Goal: Task Accomplishment & Management: Use online tool/utility

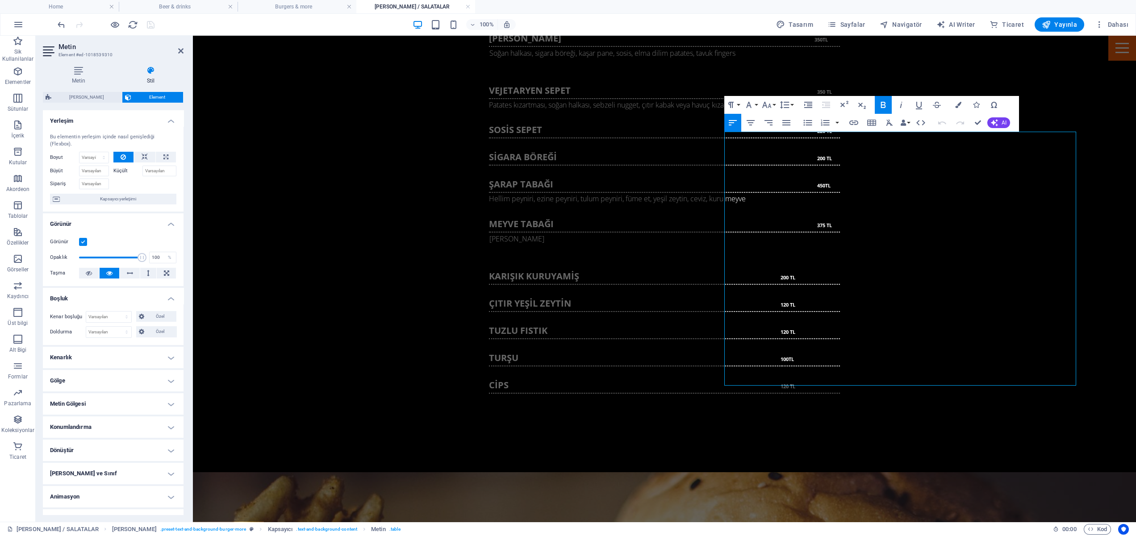
scroll to position [1807, 0]
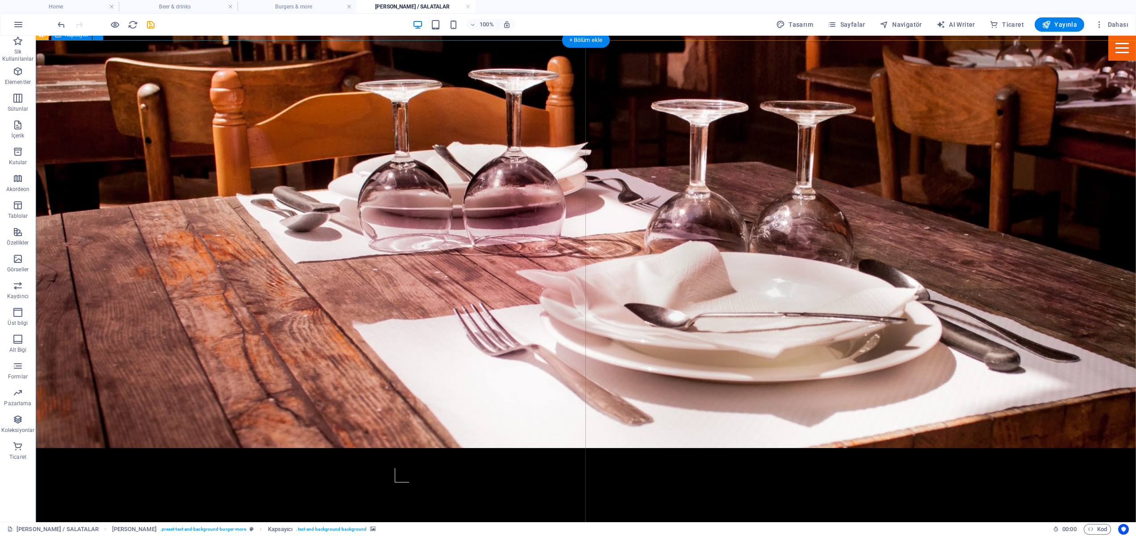
scroll to position [562, 0]
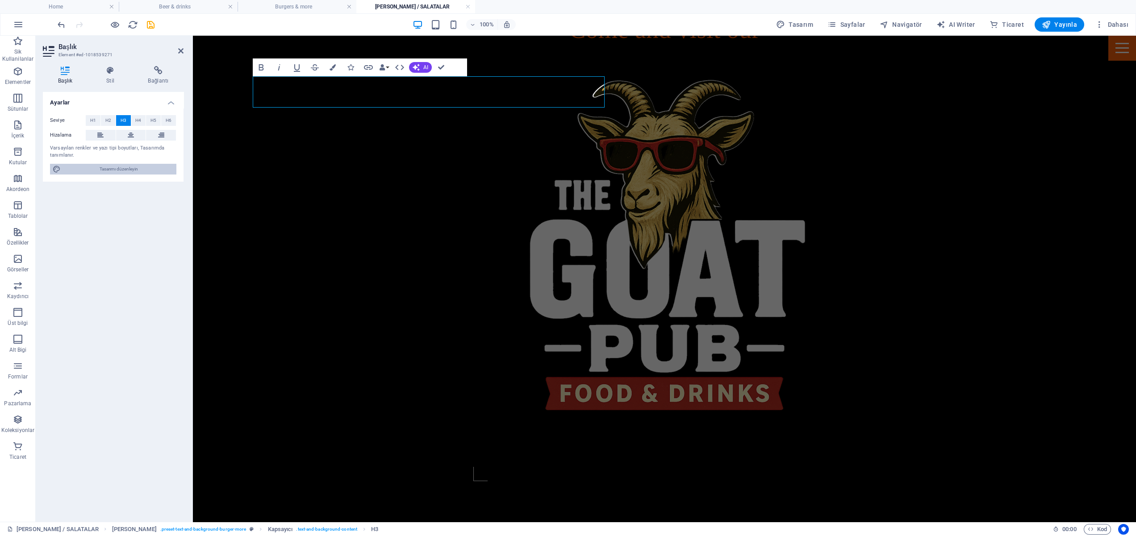
click at [125, 170] on span "Tasarımı düzenleyin" at bounding box center [118, 169] width 110 height 11
select select "px"
select select "400"
select select "px"
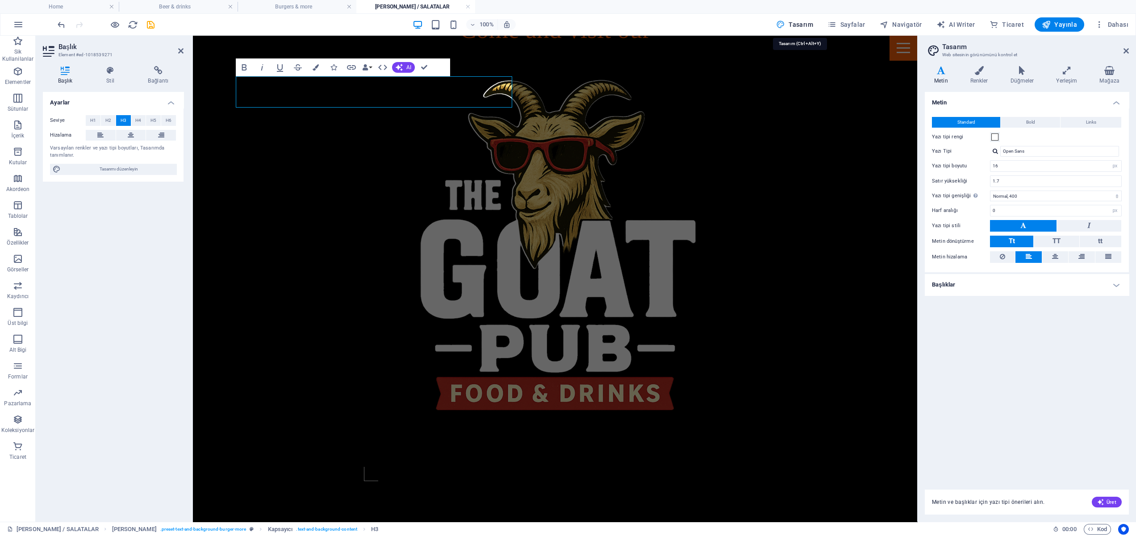
click at [802, 22] on span "Tasarım" at bounding box center [794, 24] width 37 height 9
click at [155, 68] on icon at bounding box center [158, 70] width 50 height 9
click at [112, 73] on icon at bounding box center [110, 70] width 38 height 9
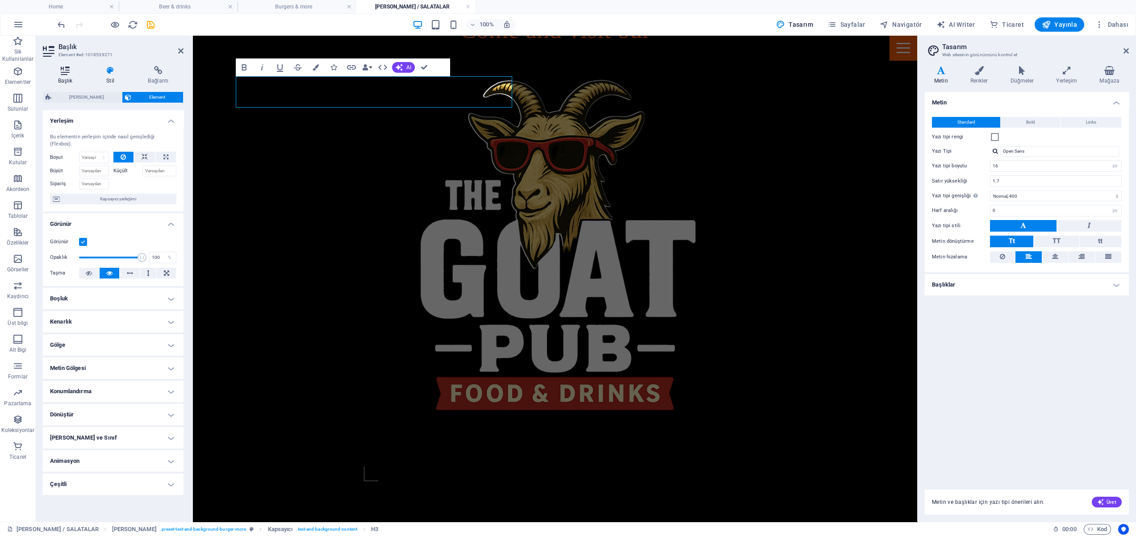
click at [70, 72] on icon at bounding box center [65, 70] width 45 height 9
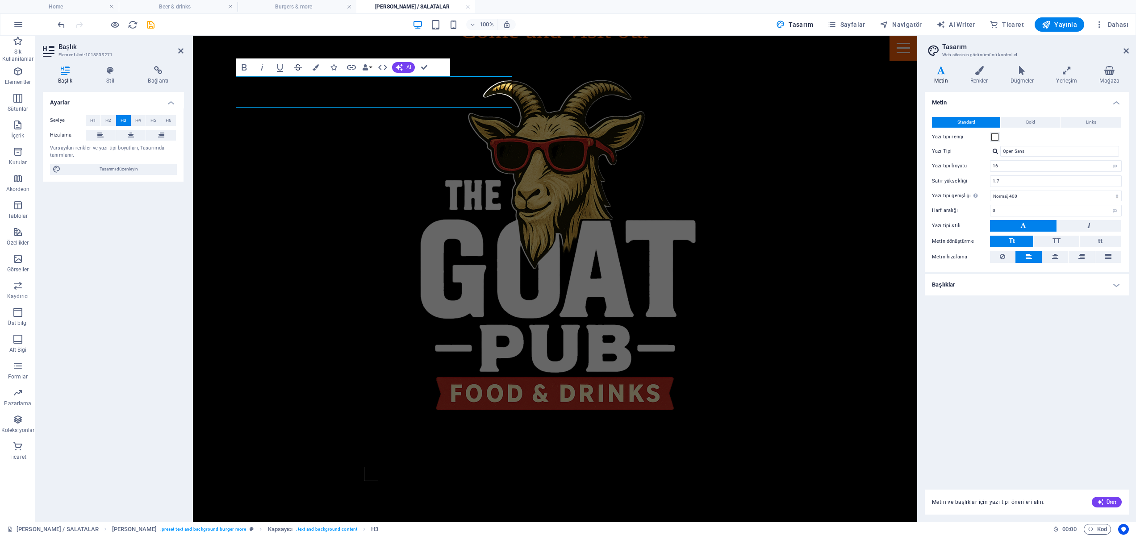
click at [298, 68] on icon "button" at bounding box center [298, 67] width 8 height 6
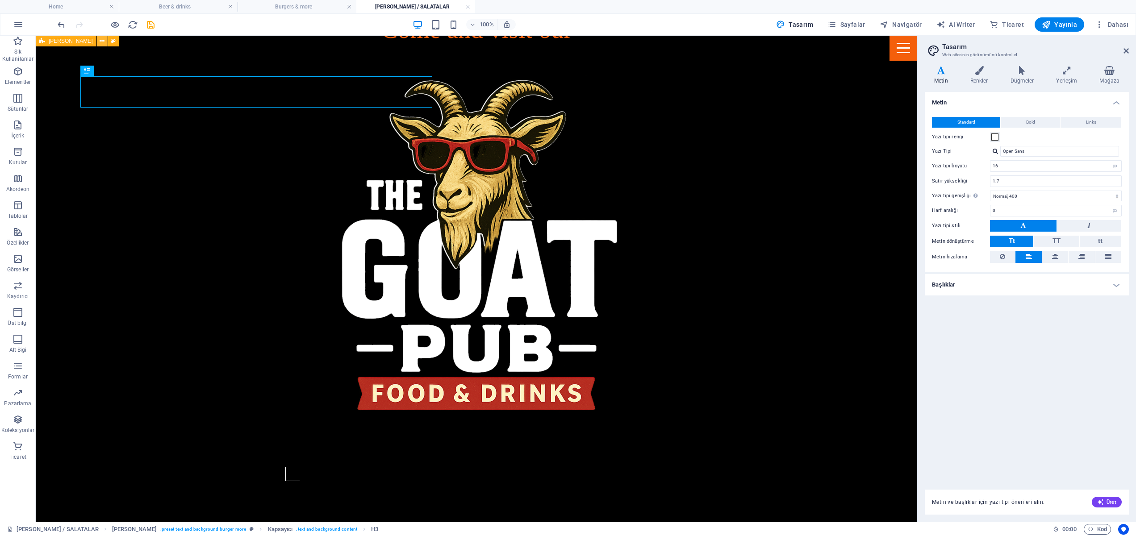
click at [100, 41] on icon at bounding box center [102, 41] width 5 height 9
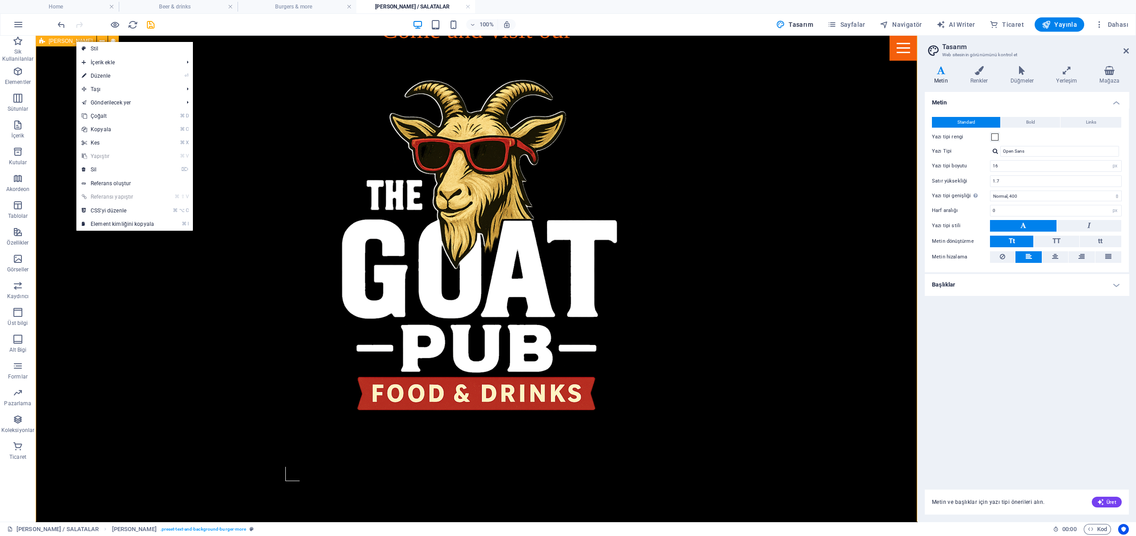
click at [61, 43] on span "[PERSON_NAME]" at bounding box center [71, 40] width 44 height 5
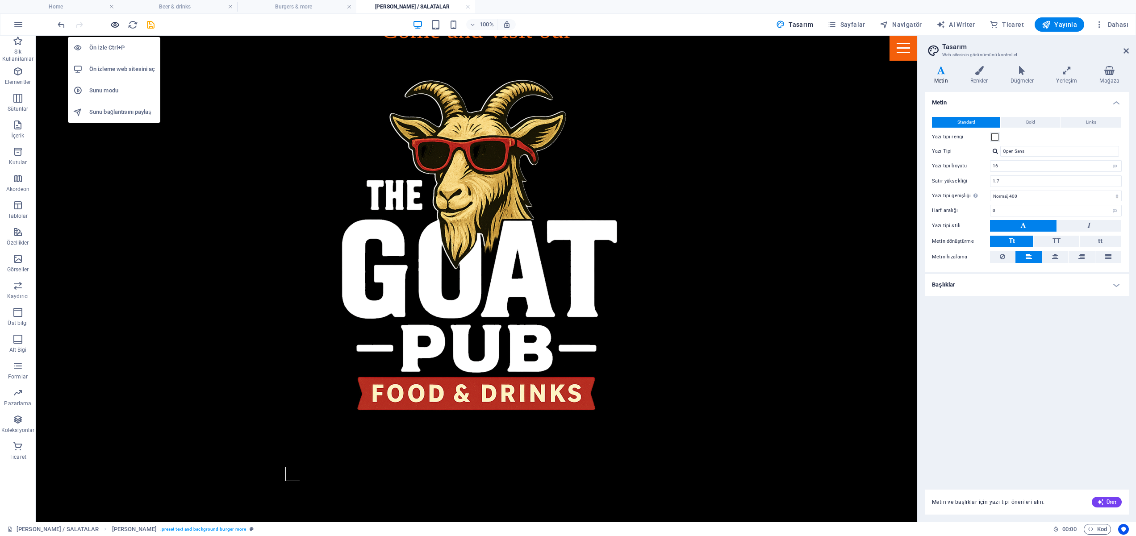
click at [116, 24] on icon "button" at bounding box center [115, 25] width 10 height 10
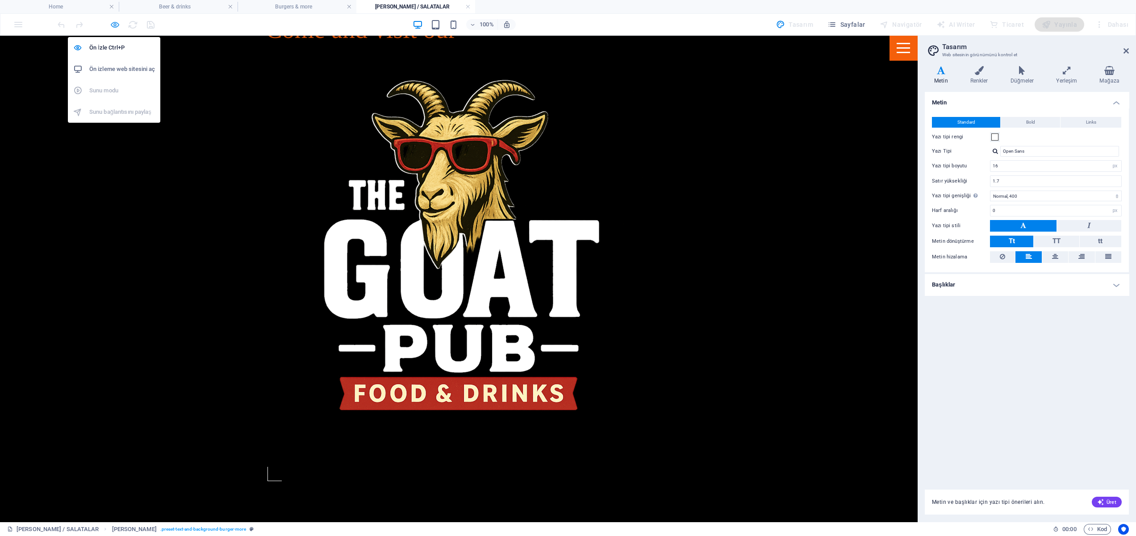
click at [116, 24] on icon "button" at bounding box center [115, 25] width 10 height 10
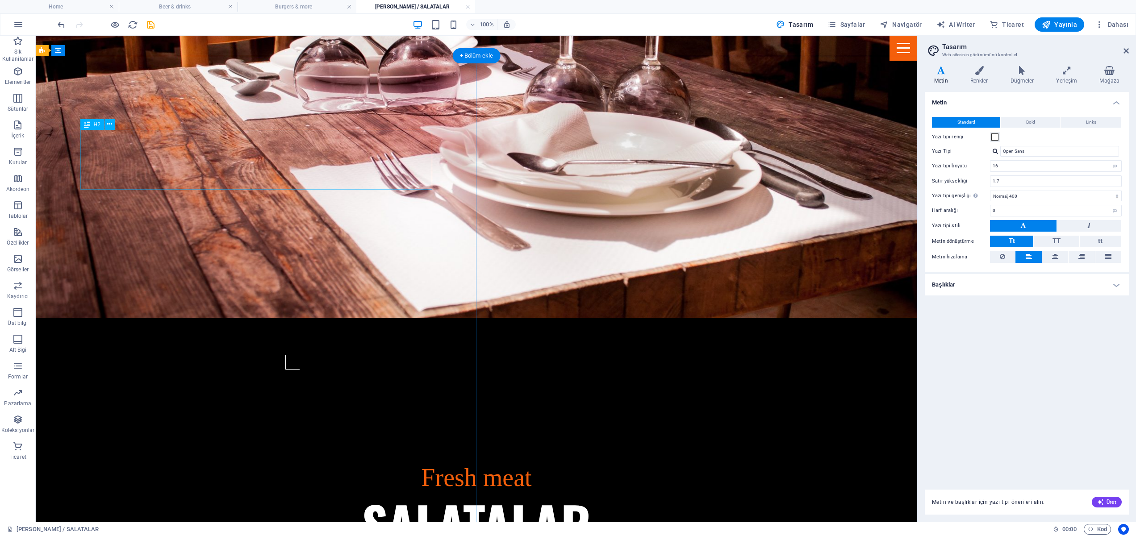
scroll to position [874, 0]
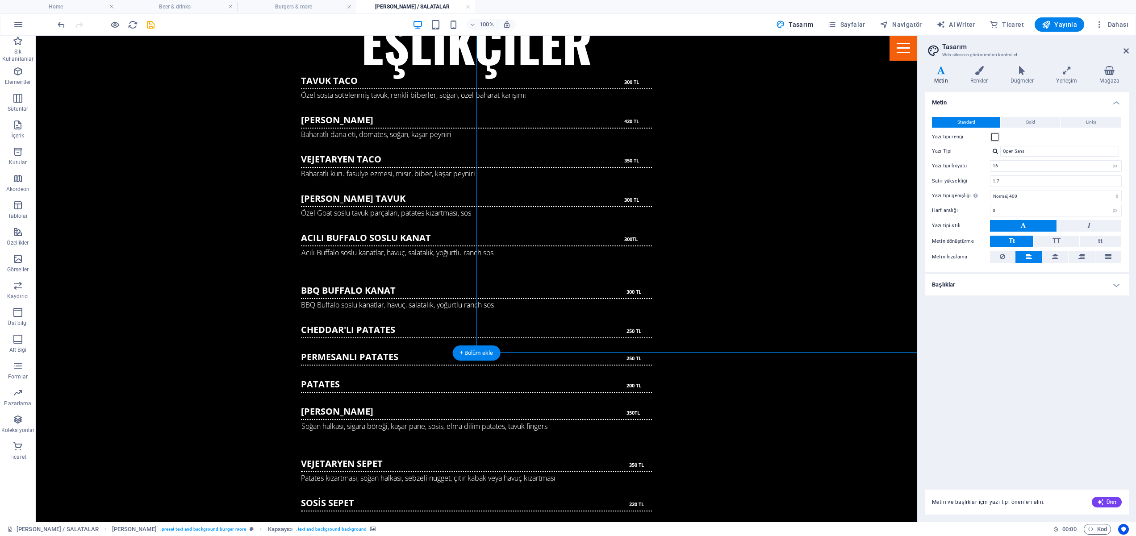
scroll to position [1435, 0]
click at [811, 25] on span "Tasarım" at bounding box center [794, 24] width 37 height 9
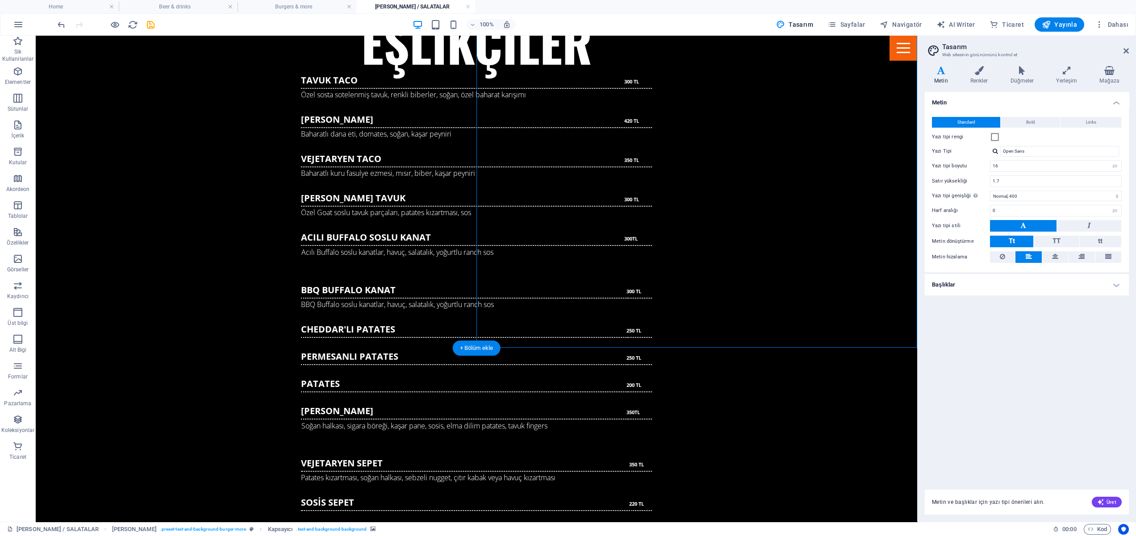
scroll to position [1474, 0]
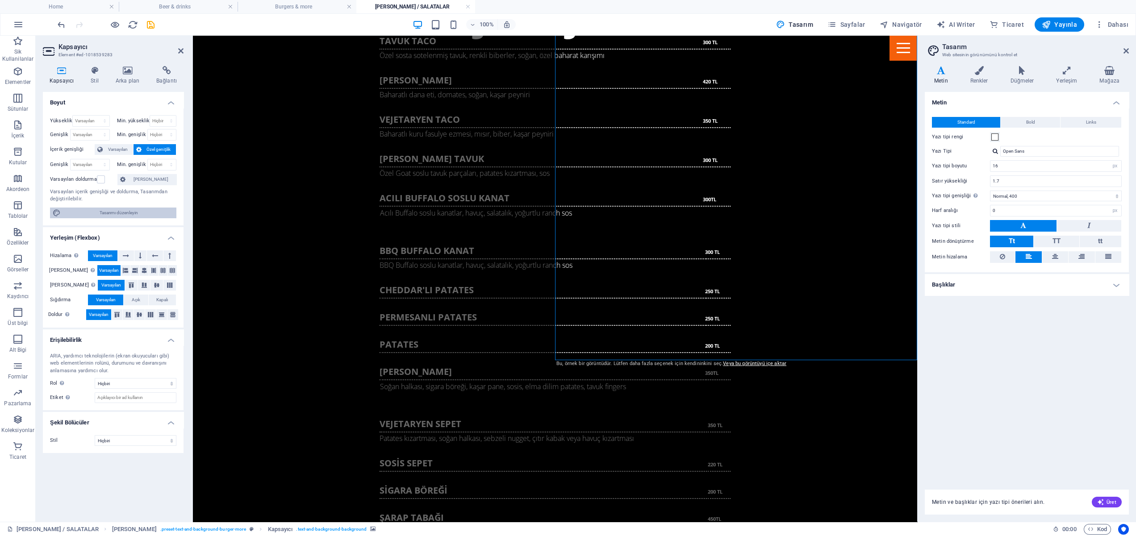
click at [121, 213] on span "Tasarımı düzenleyin" at bounding box center [118, 213] width 110 height 11
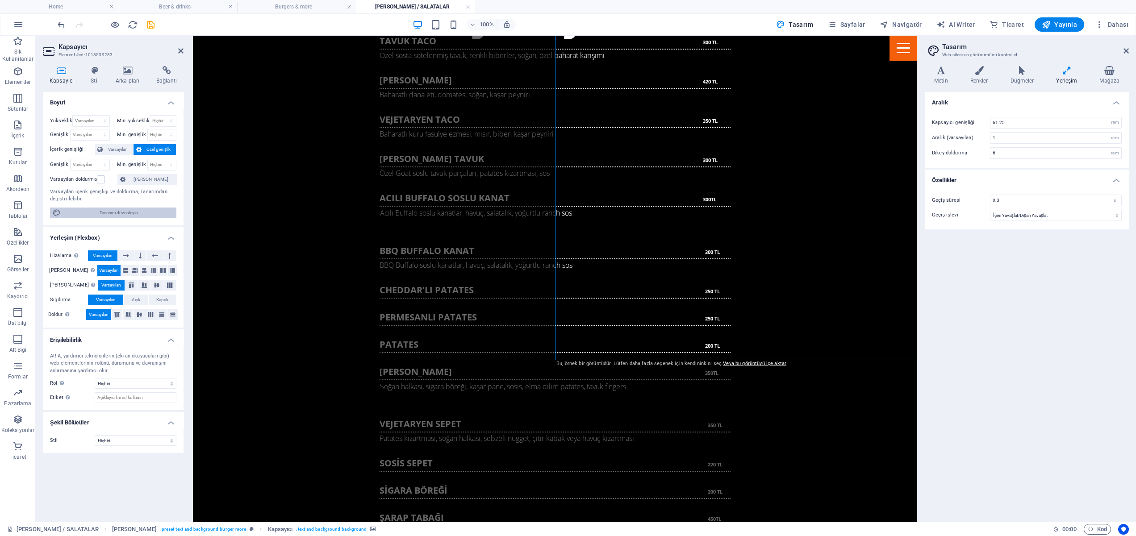
click at [121, 213] on span "Tasarımı düzenleyin" at bounding box center [118, 213] width 110 height 11
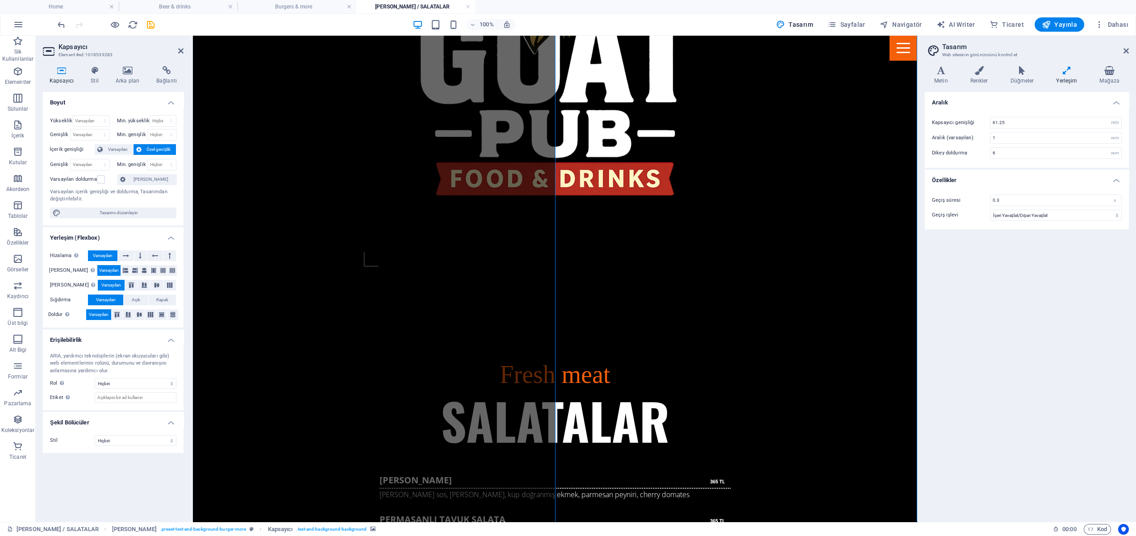
scroll to position [780, 0]
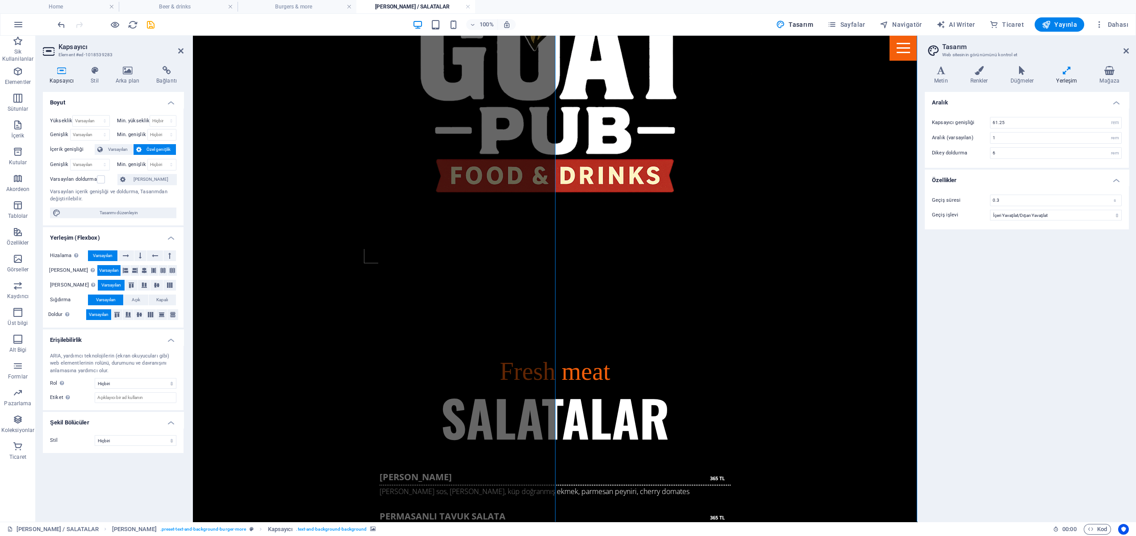
click at [132, 72] on icon at bounding box center [127, 70] width 37 height 9
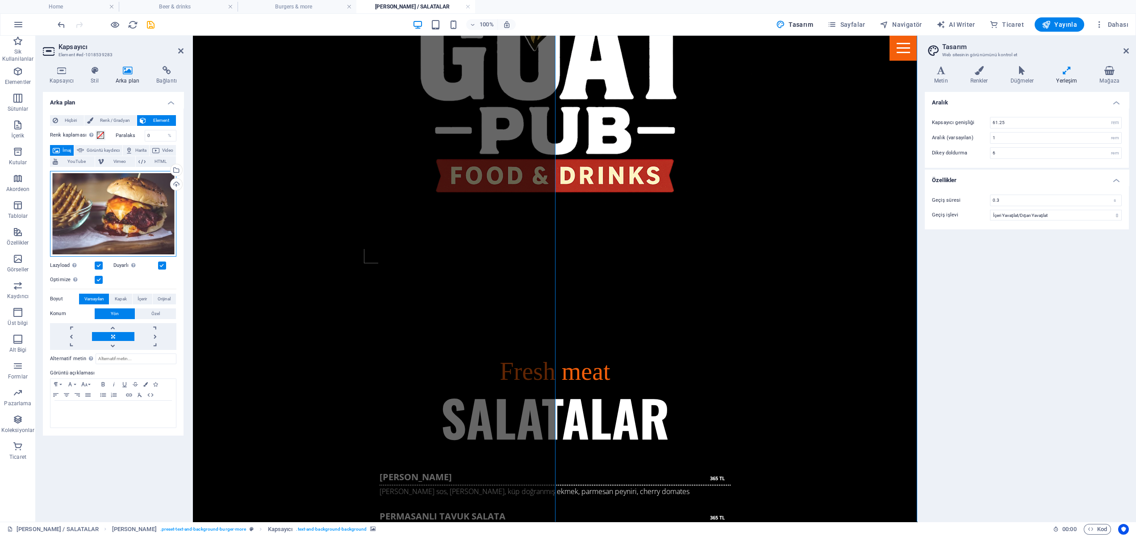
click at [100, 203] on div "Dosyaları buraya sürükleyin, dosyaları seçmek için tıklayın veya Dosyalardan ya…" at bounding box center [113, 214] width 126 height 86
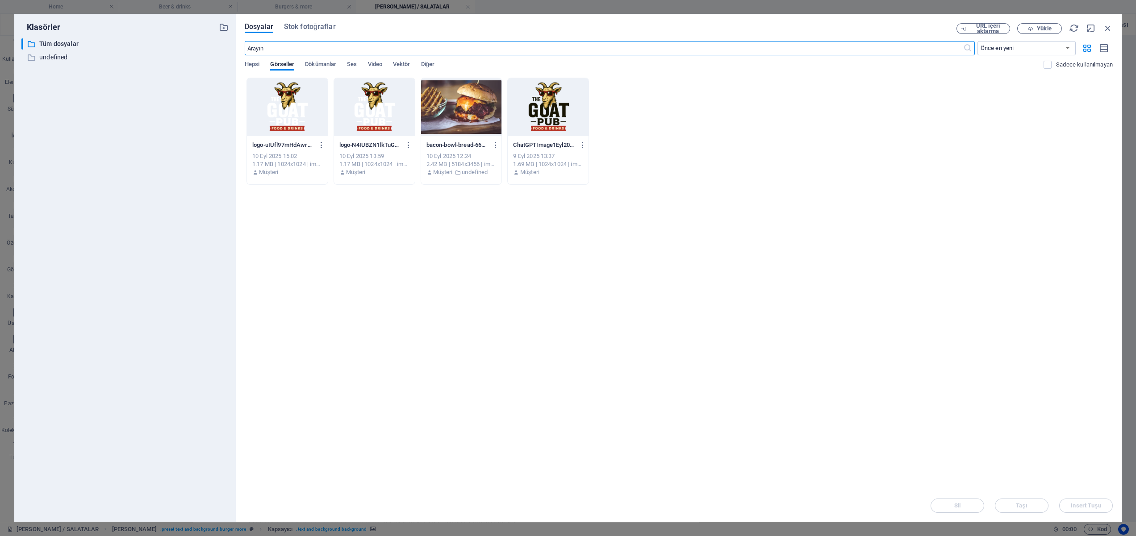
click at [452, 119] on div at bounding box center [461, 107] width 81 height 58
click at [452, 119] on div "1" at bounding box center [461, 107] width 81 height 58
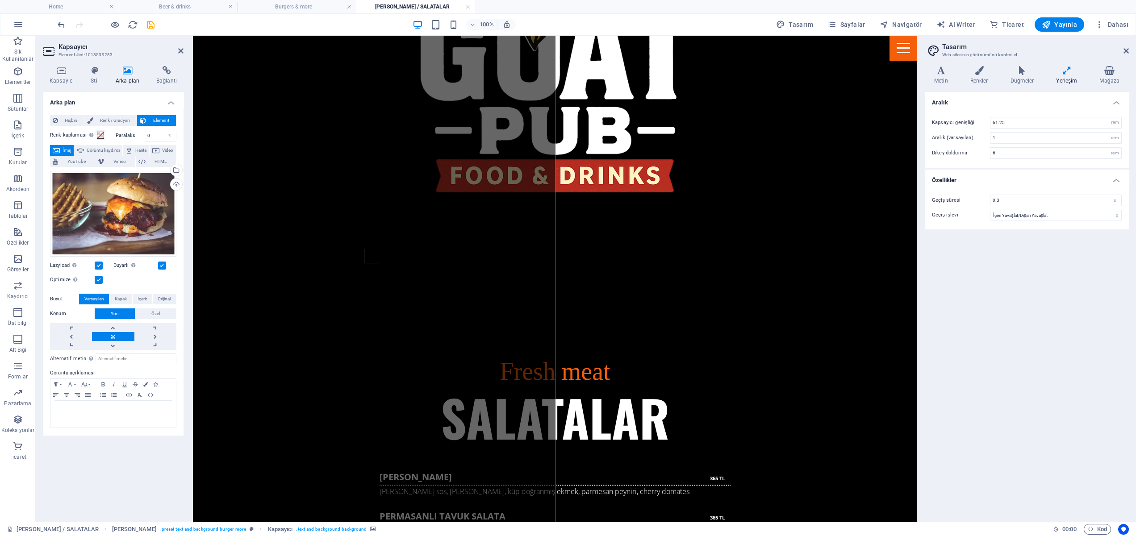
click at [99, 266] on label at bounding box center [99, 266] width 8 height 8
click at [0, 0] on input "Lazyload Sayfa yüklendikten sonra görüntülerin yüklenmesi, sayfa hızını artırır." at bounding box center [0, 0] width 0 height 0
click at [99, 266] on label at bounding box center [99, 266] width 8 height 8
click at [0, 0] on input "Lazyload Sayfa yüklendikten sonra görüntülerin yüklenmesi, sayfa hızını artırır." at bounding box center [0, 0] width 0 height 0
click at [134, 226] on div "Dosyaları buraya sürükleyin, dosyaları seçmek için tıklayın veya Dosyalardan ya…" at bounding box center [113, 214] width 126 height 86
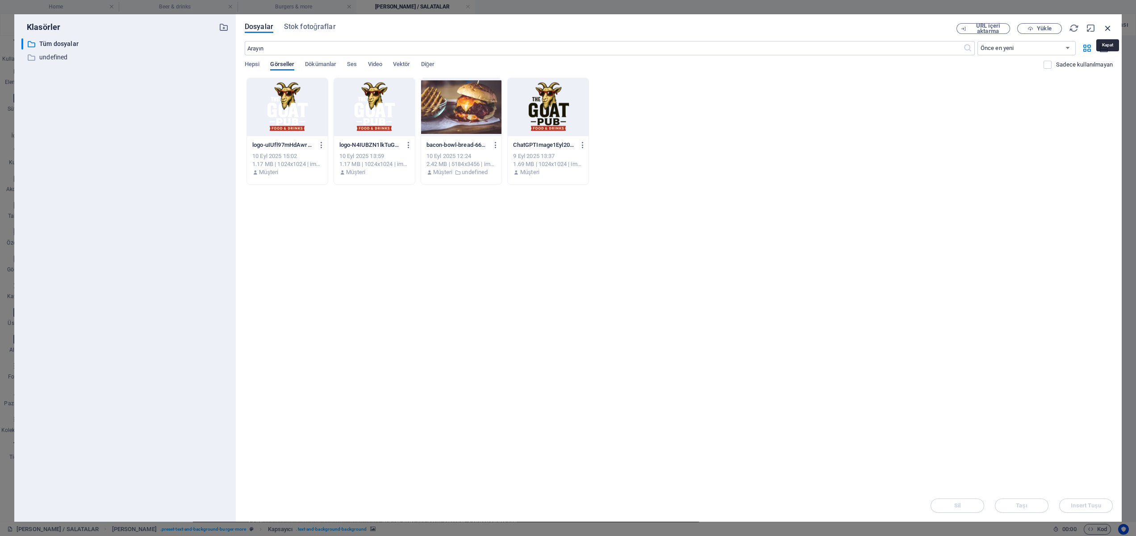
click at [1106, 29] on icon "button" at bounding box center [1108, 28] width 10 height 10
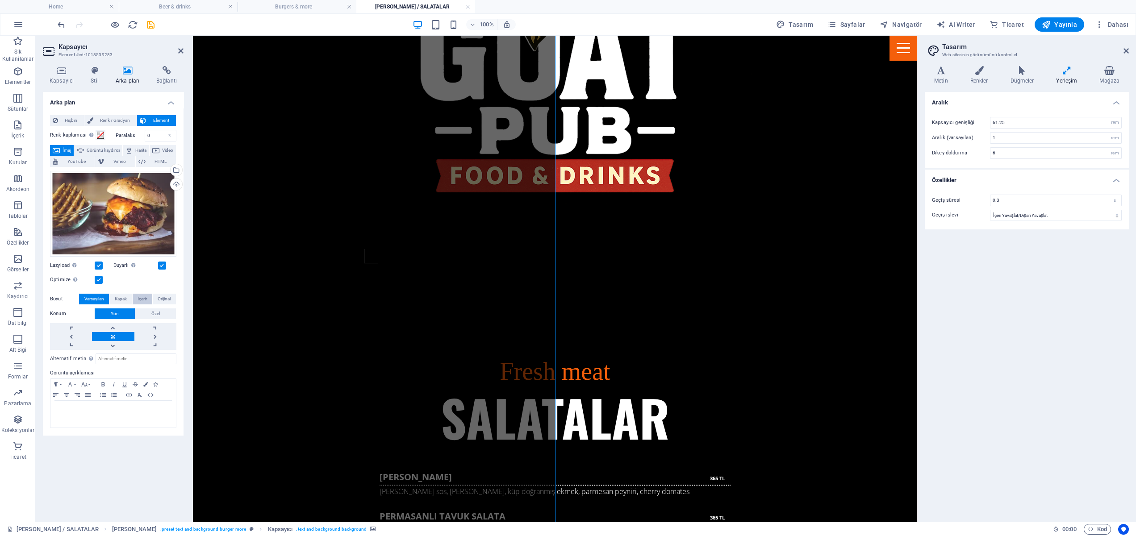
click at [141, 300] on span "İçerir" at bounding box center [141, 299] width 9 height 11
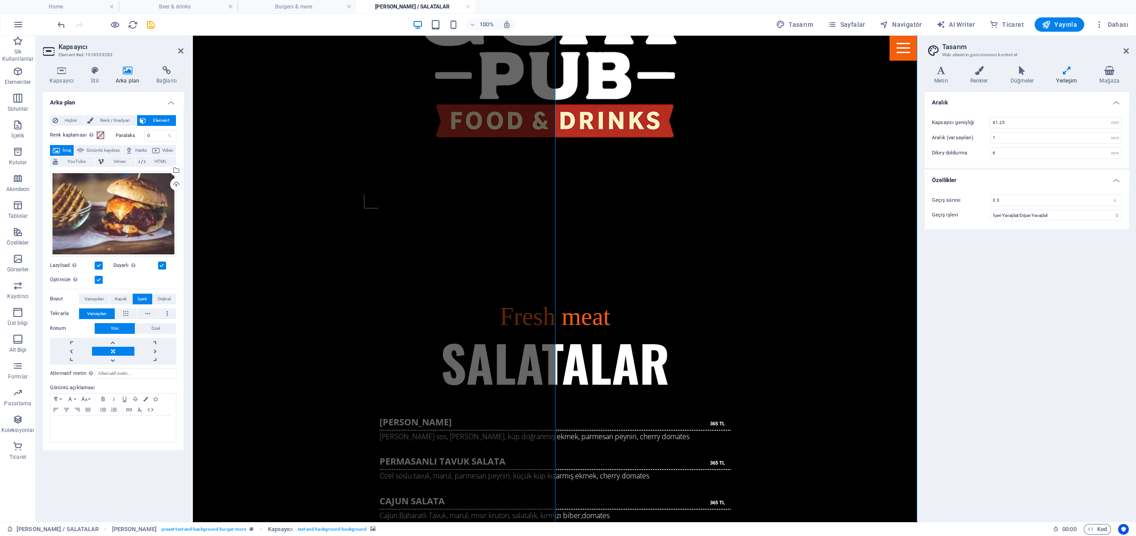
scroll to position [827, 0]
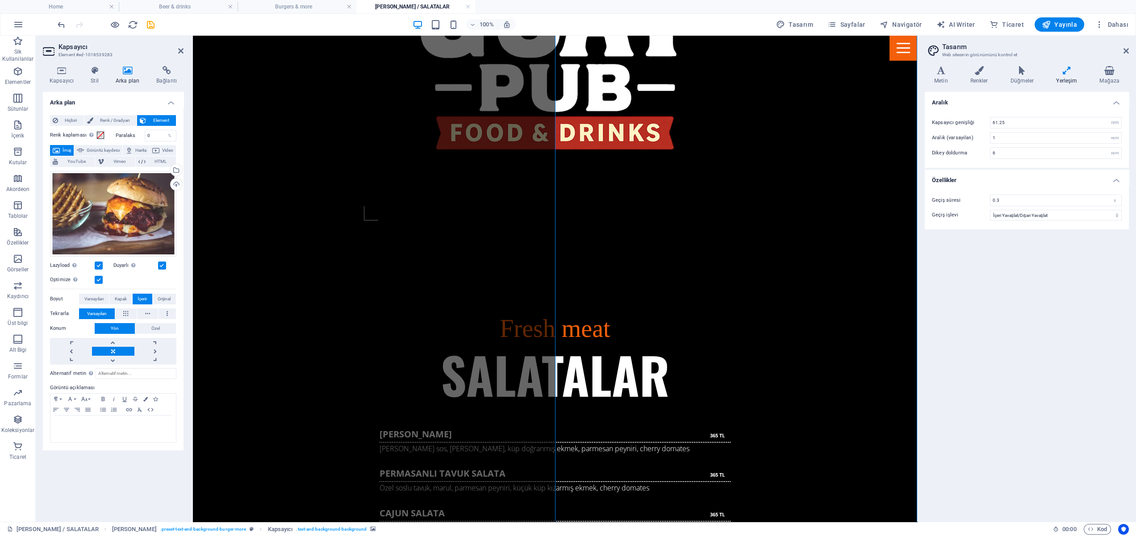
click at [164, 301] on span "Orijinal" at bounding box center [164, 299] width 13 height 11
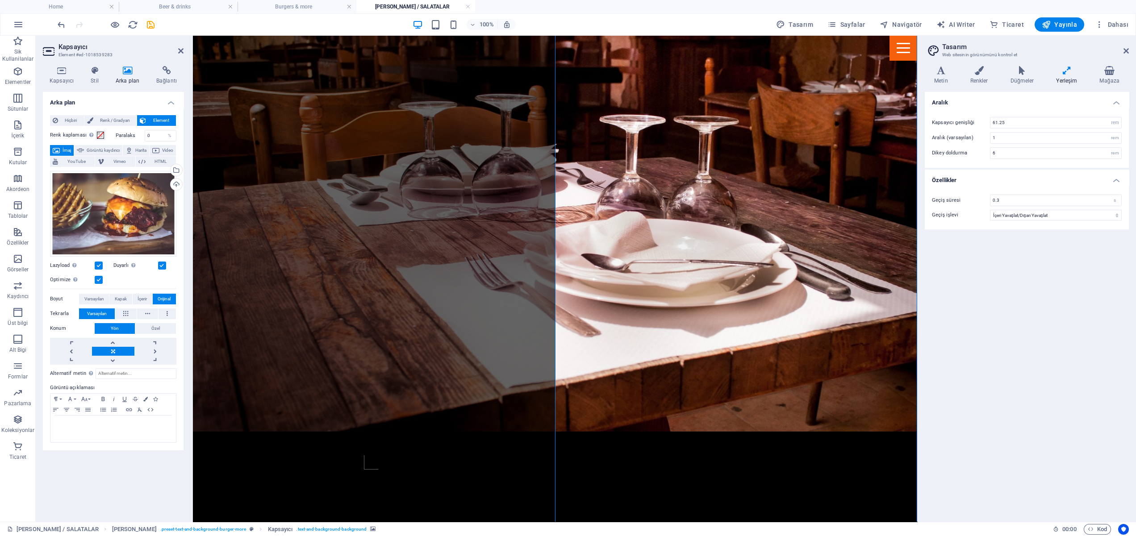
scroll to position [580, 0]
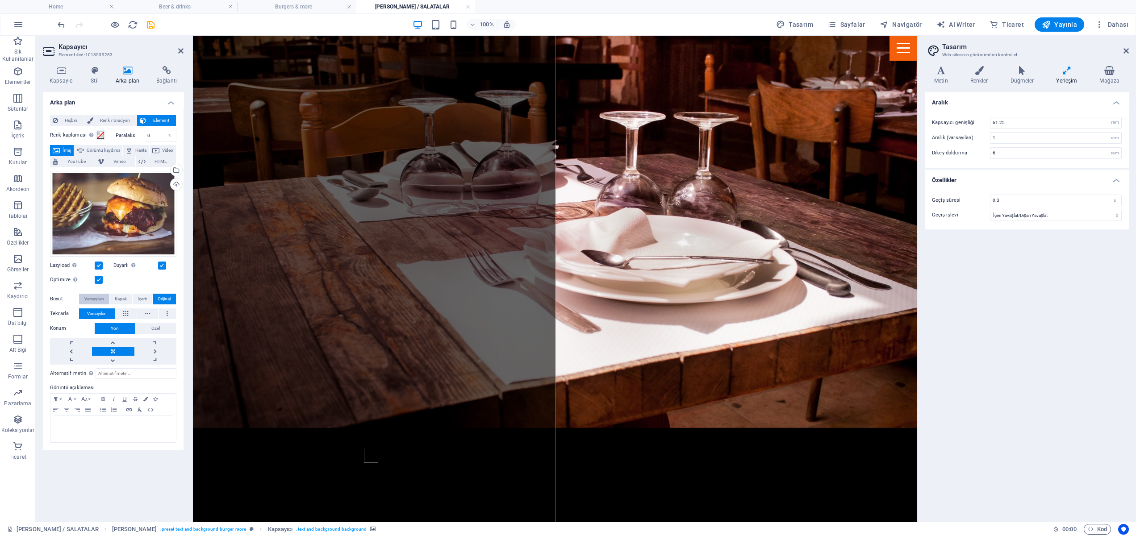
click at [91, 297] on span "Varsayılan" at bounding box center [94, 299] width 20 height 11
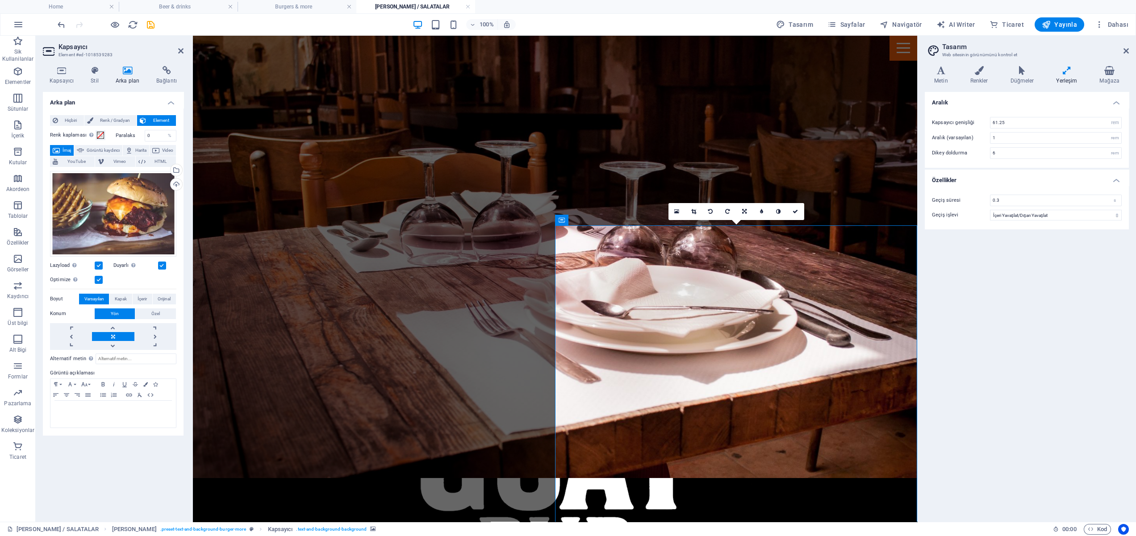
scroll to position [370, 0]
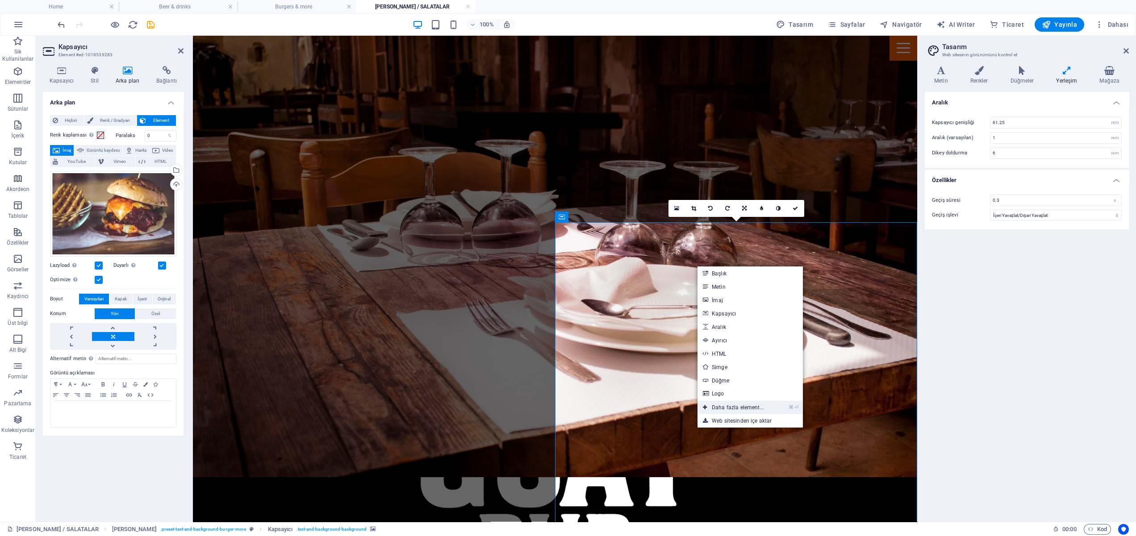
click at [743, 405] on link "⌘ ⏎ Daha fazla element..." at bounding box center [733, 407] width 72 height 13
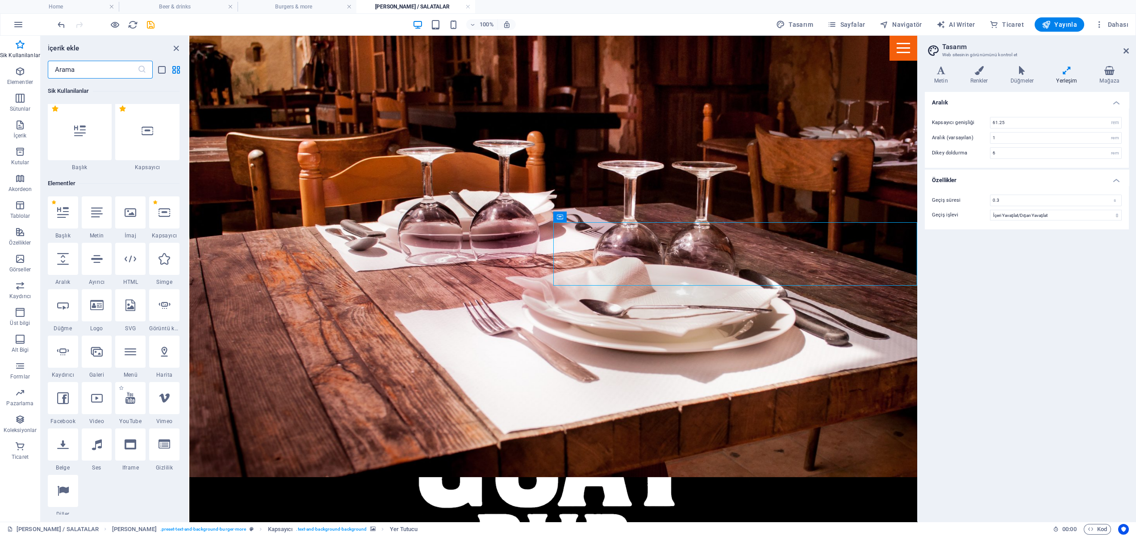
scroll to position [0, 0]
click at [173, 50] on icon "close panel" at bounding box center [176, 48] width 10 height 10
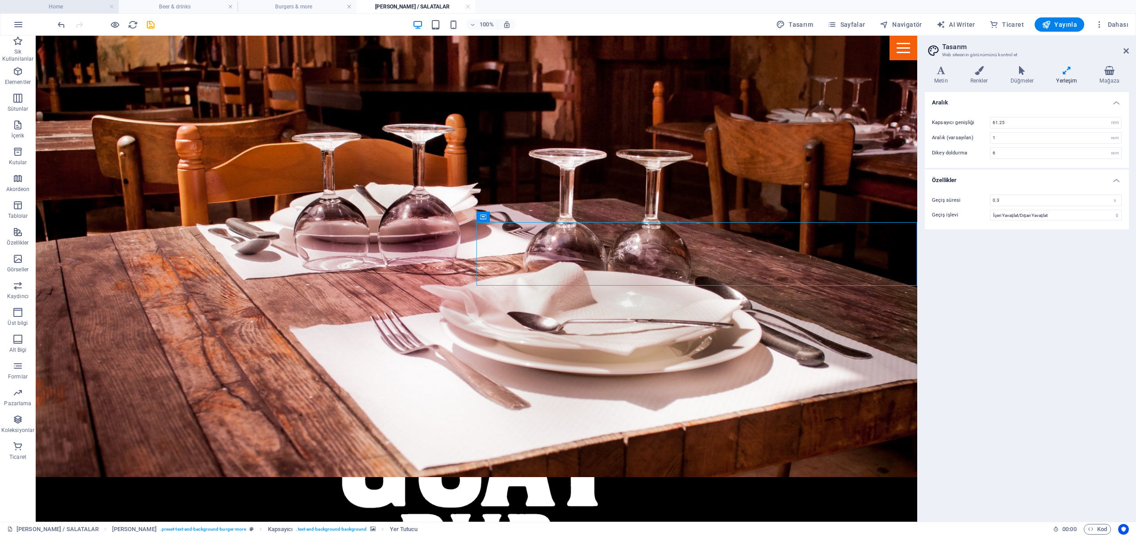
click at [76, 6] on h4 "Home" at bounding box center [59, 7] width 119 height 10
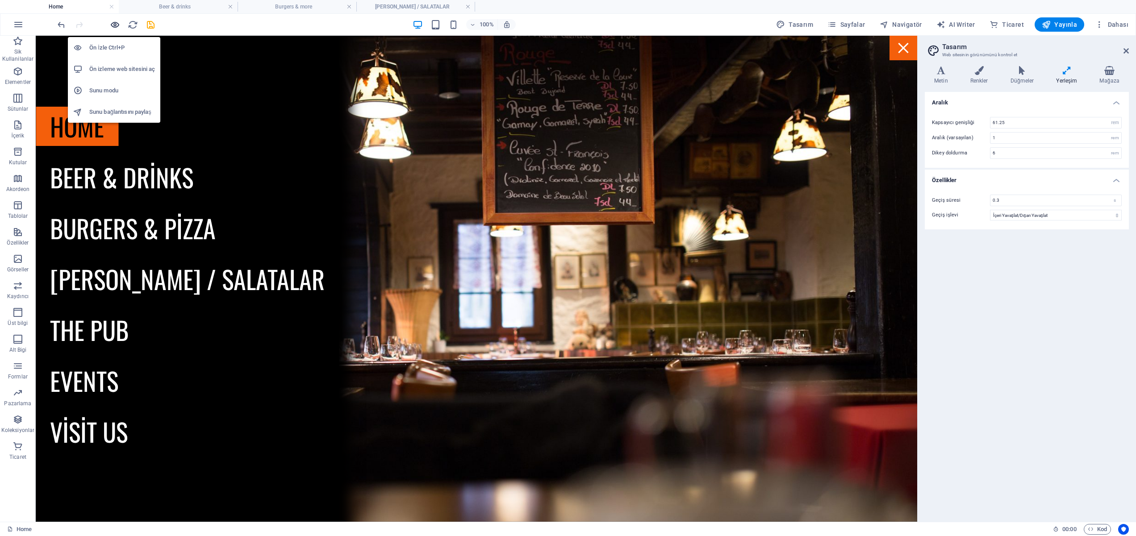
click at [117, 24] on icon "button" at bounding box center [115, 25] width 10 height 10
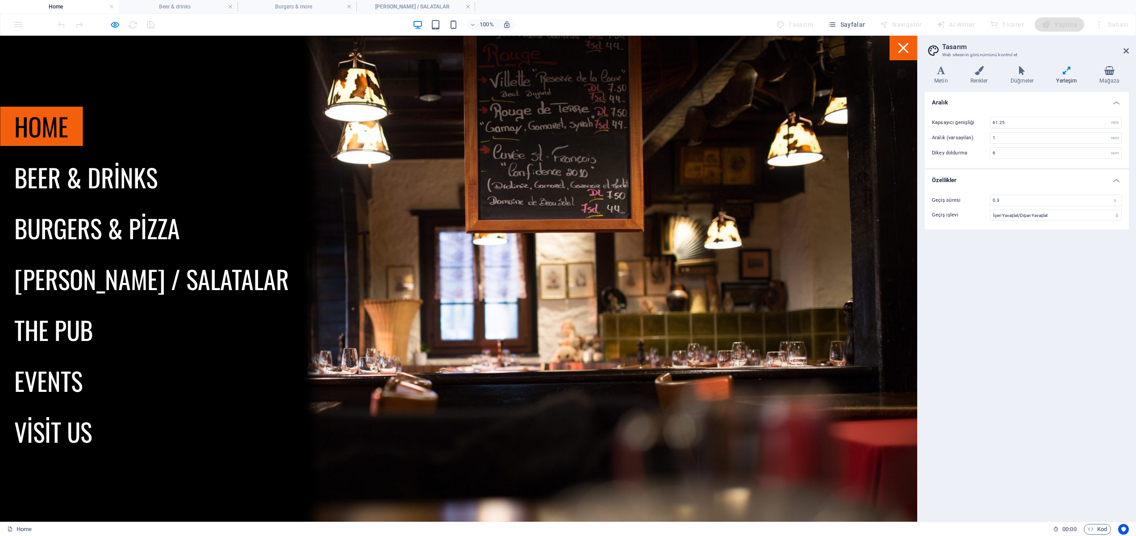
click at [34, 125] on link "Home" at bounding box center [41, 126] width 83 height 39
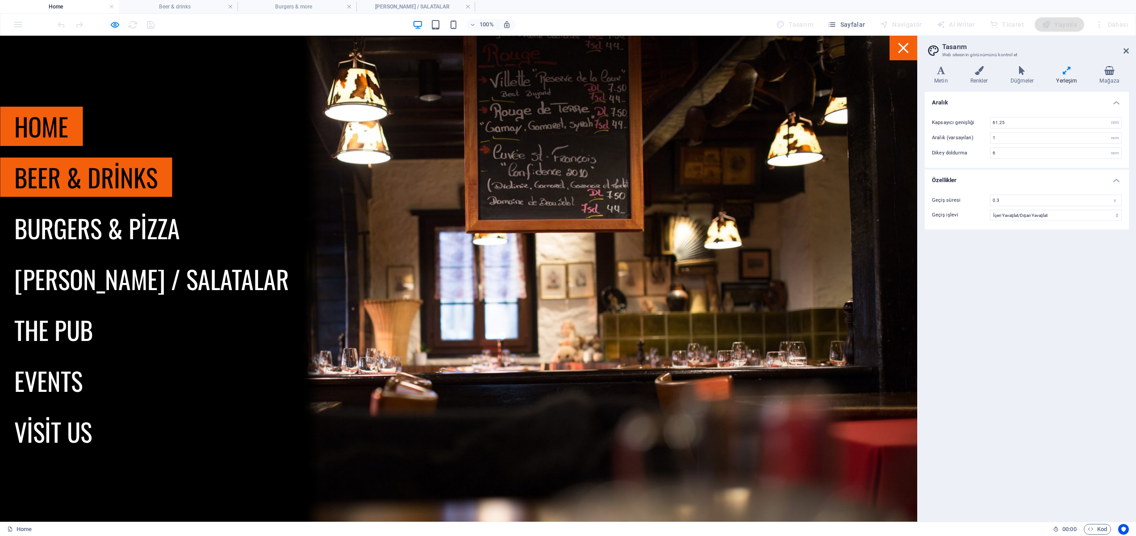
click at [71, 179] on link "Beer & drinks" at bounding box center [86, 177] width 172 height 39
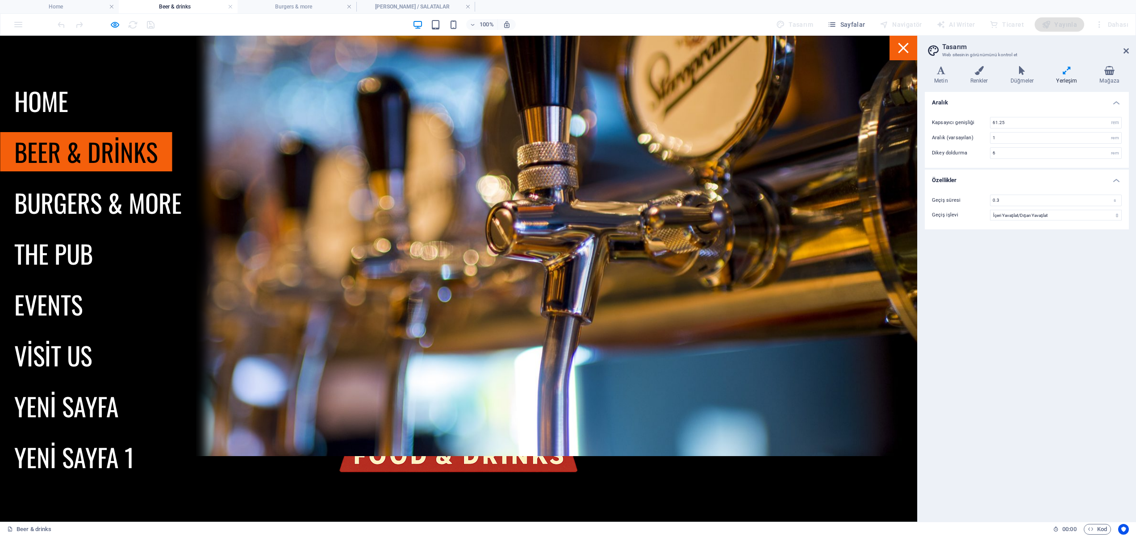
scroll to position [587, 0]
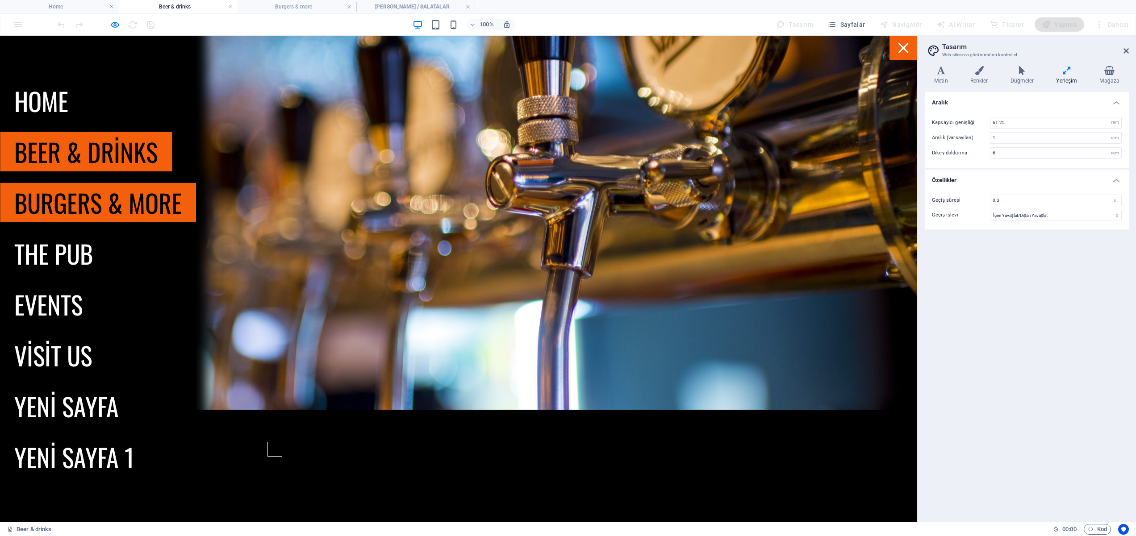
click at [75, 210] on link "Burgers & more" at bounding box center [98, 202] width 196 height 39
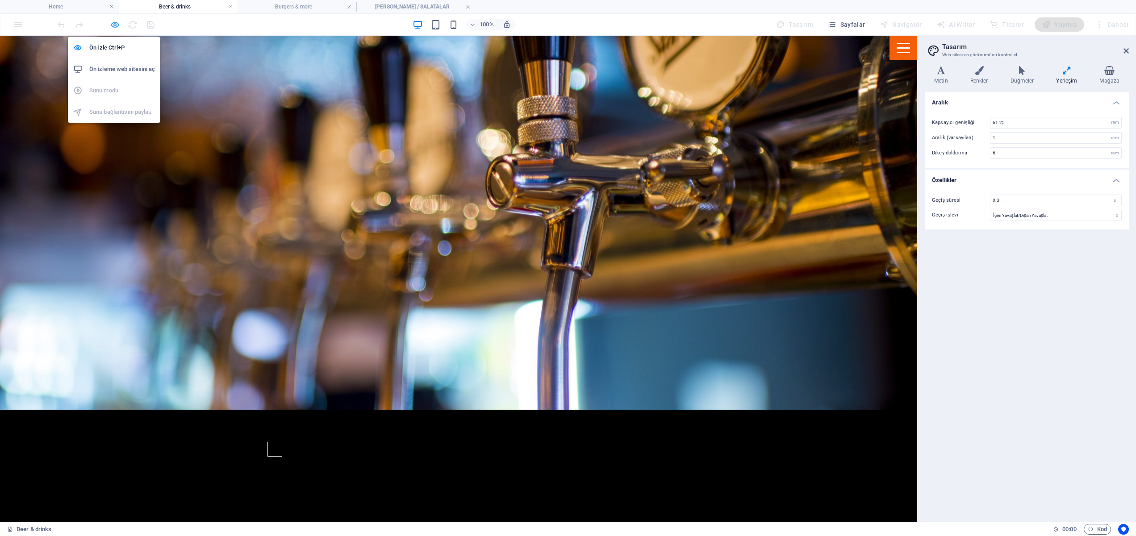
click at [115, 25] on icon "button" at bounding box center [115, 25] width 10 height 10
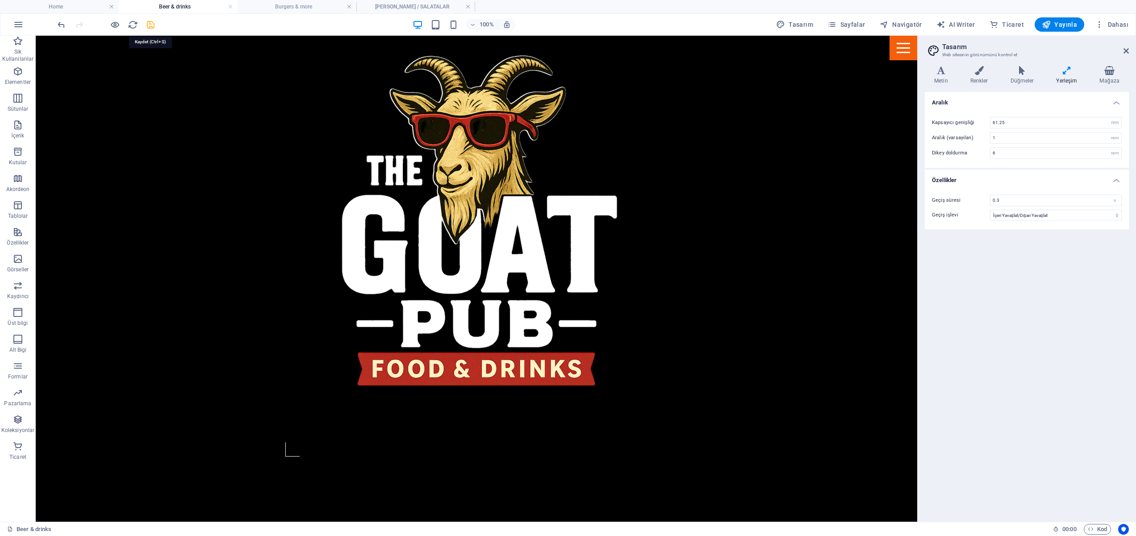
click at [146, 24] on icon "save" at bounding box center [151, 25] width 10 height 10
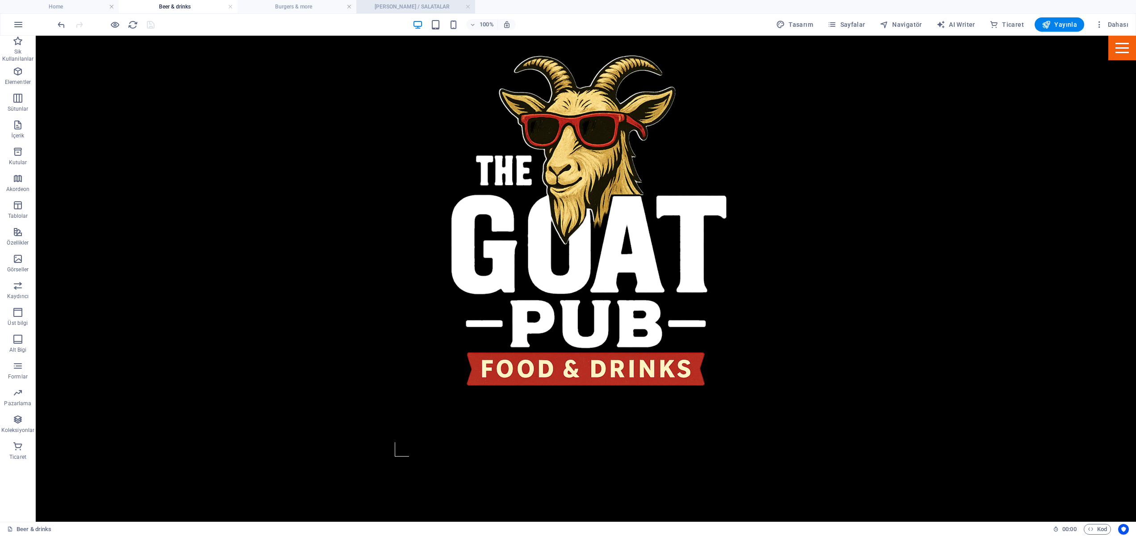
click at [374, 7] on h4 "[PERSON_NAME] / SALATALAR" at bounding box center [415, 7] width 119 height 10
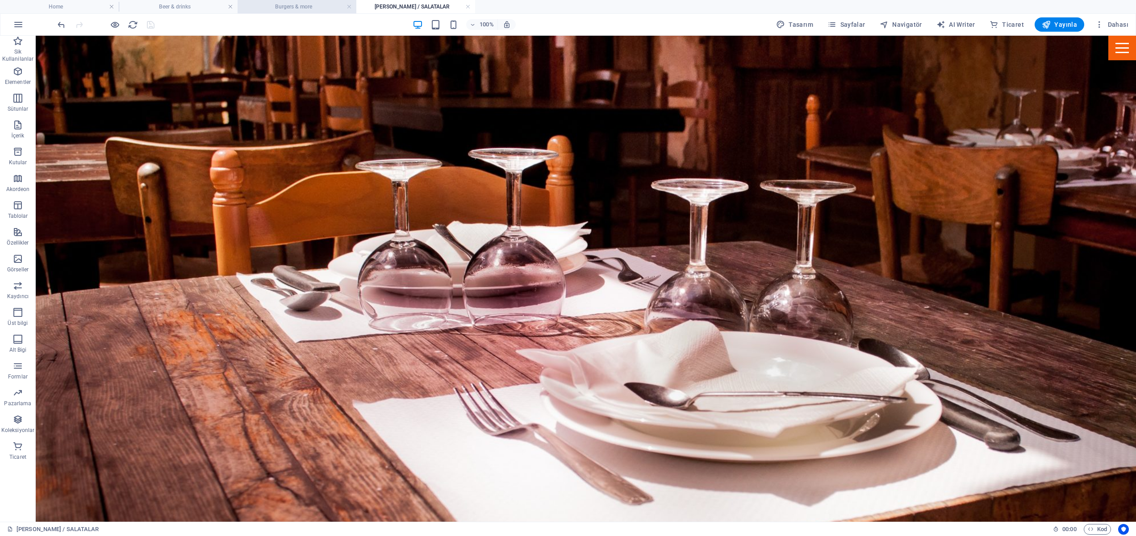
scroll to position [373, 0]
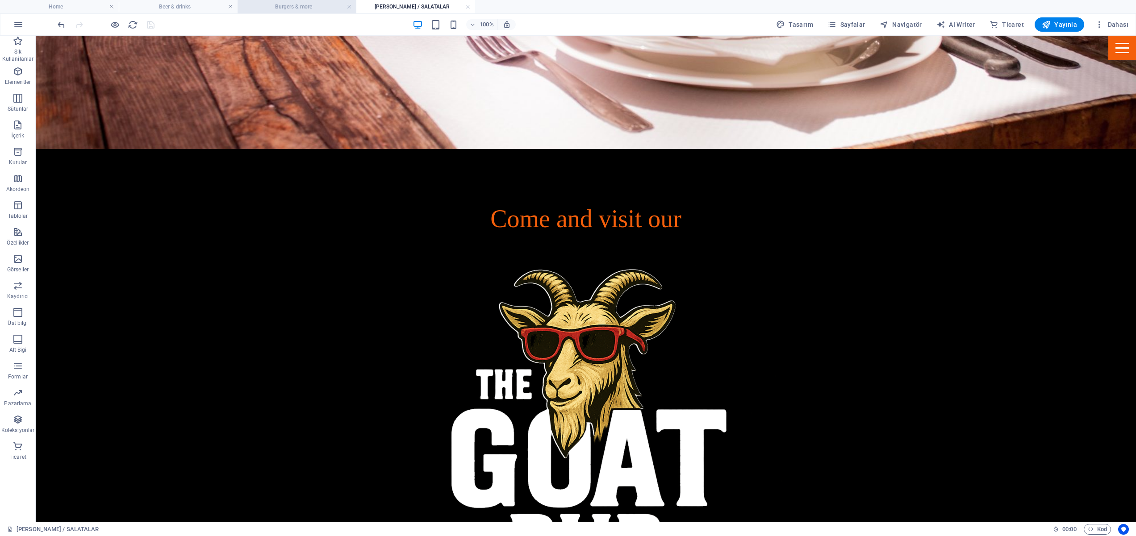
click at [290, 6] on h4 "Burgers & more" at bounding box center [296, 7] width 119 height 10
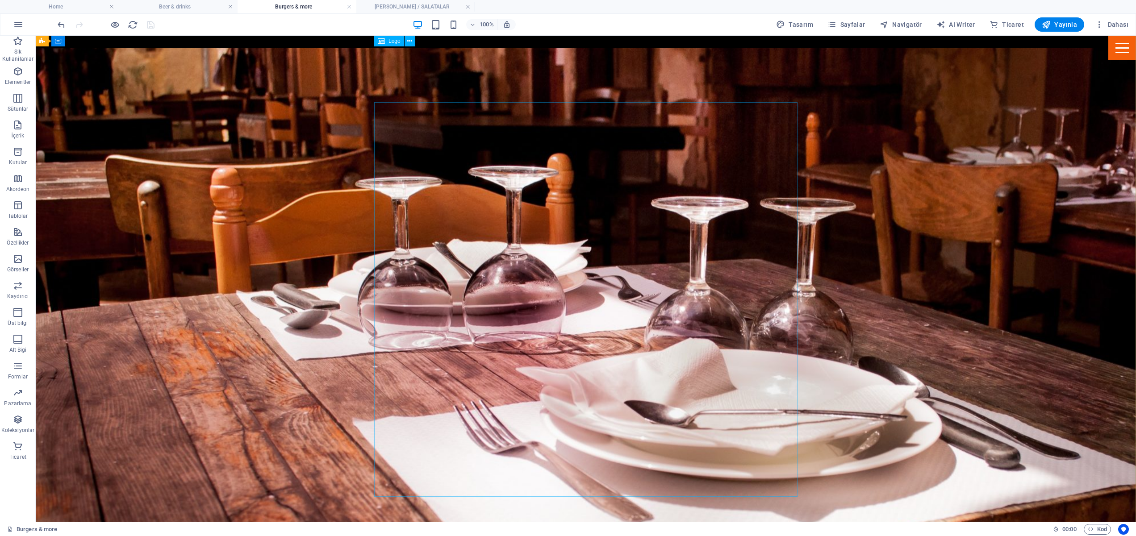
scroll to position [0, 0]
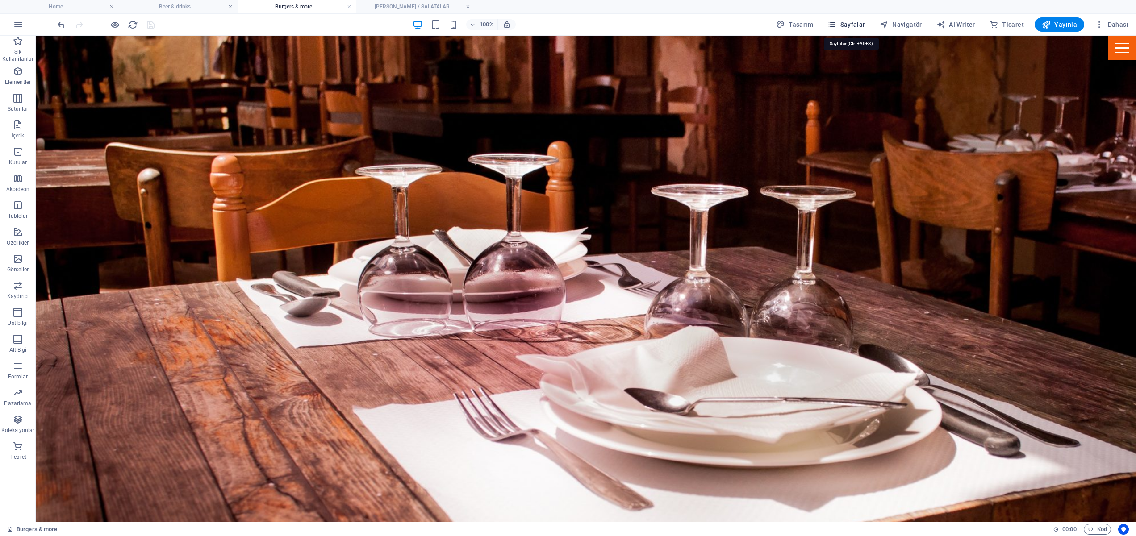
click at [862, 25] on span "Sayfalar" at bounding box center [846, 24] width 38 height 9
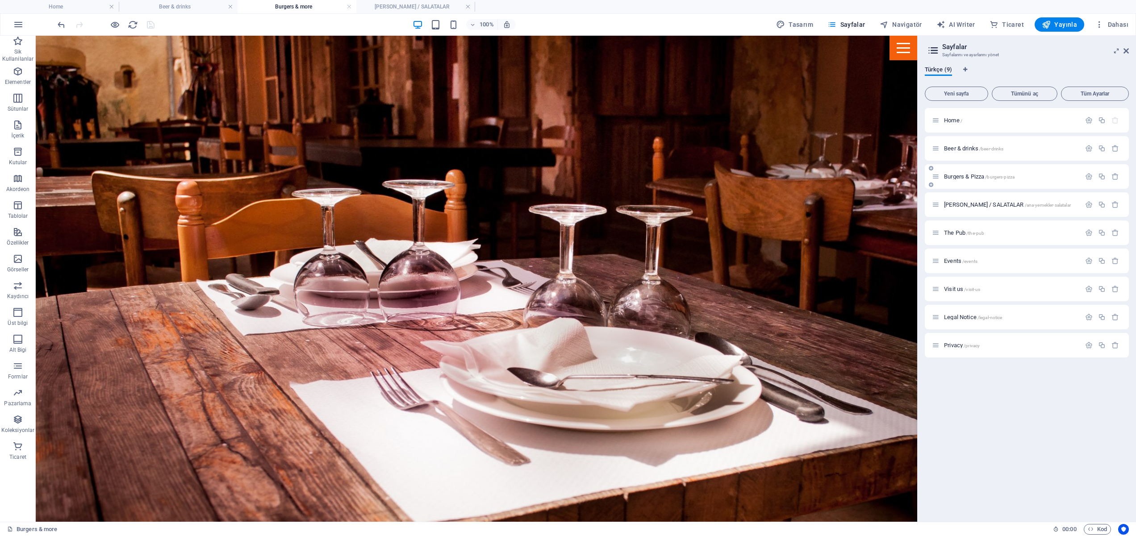
click at [976, 179] on div "Burgers & Pizza /burgers-pizza" at bounding box center [1006, 176] width 149 height 10
click at [961, 177] on span "Burgers & Pizza /burgers-pizza" at bounding box center [979, 176] width 71 height 7
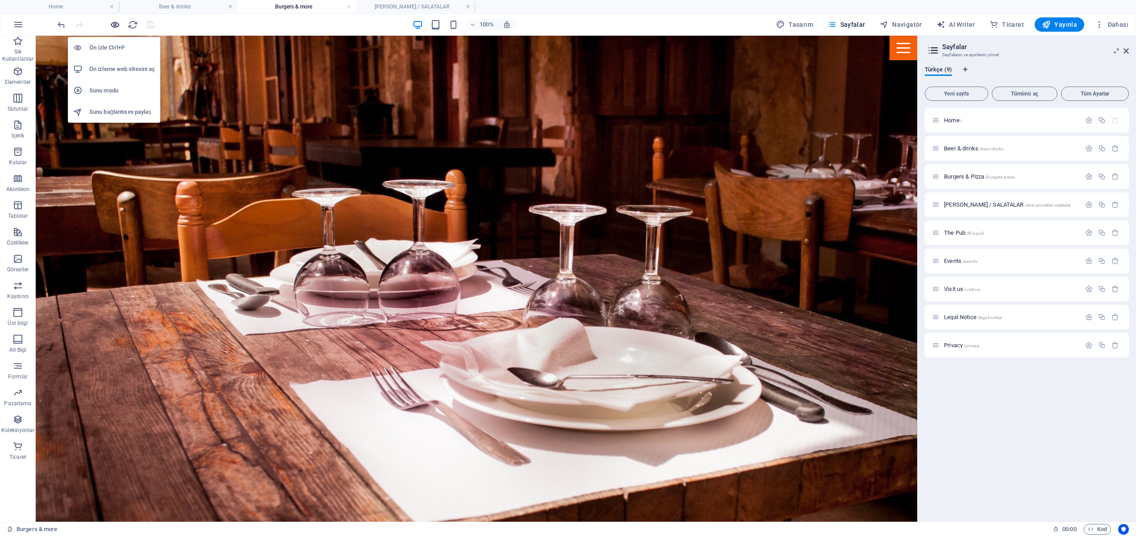
drag, startPoint x: 117, startPoint y: 25, endPoint x: 390, endPoint y: 119, distance: 288.3
click at [117, 25] on icon "button" at bounding box center [115, 25] width 10 height 10
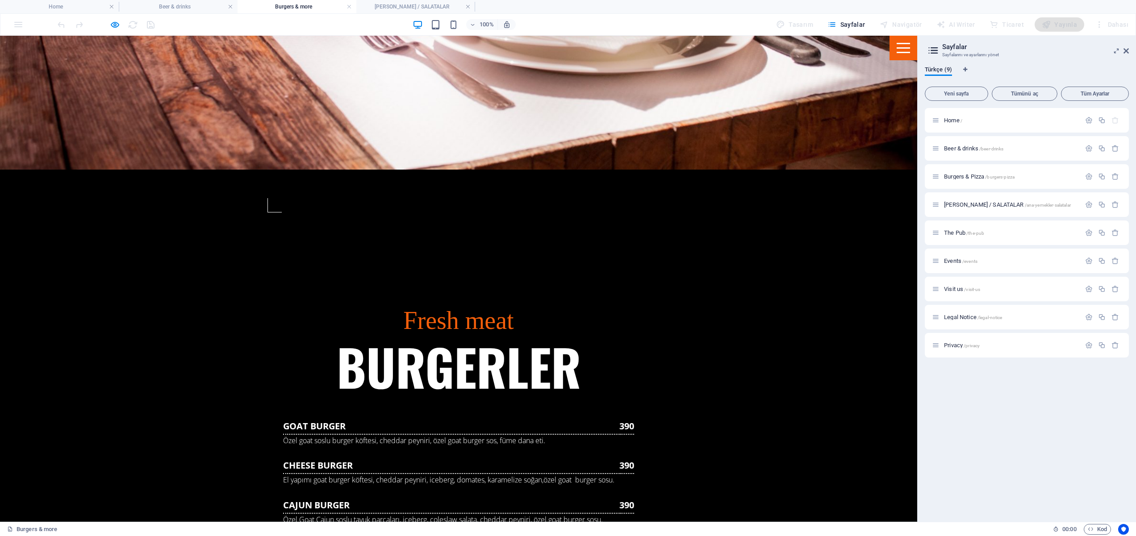
scroll to position [962, 0]
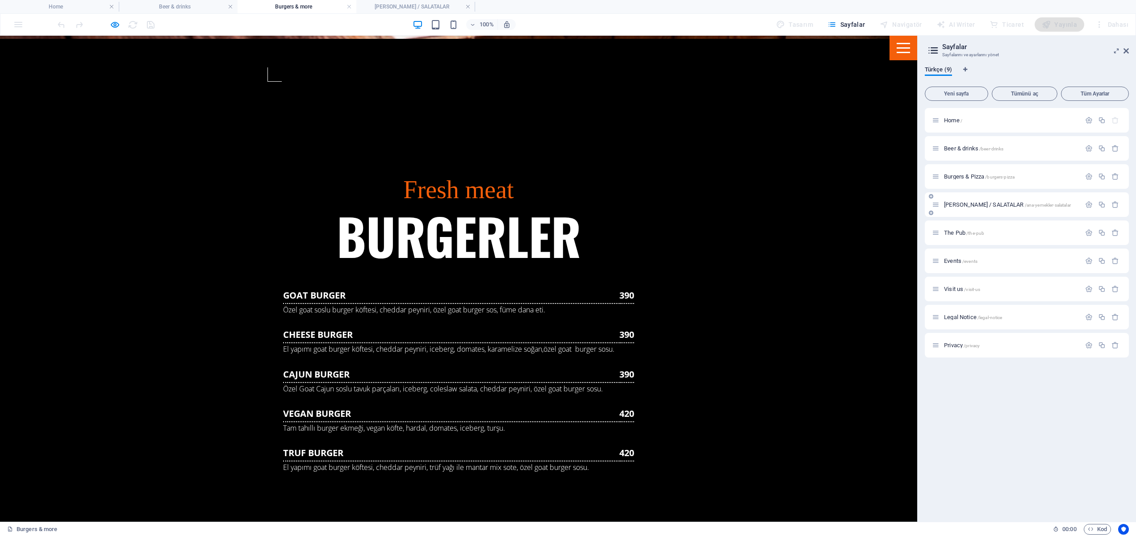
click at [953, 200] on div "ANA YEMEKLER / SALATALAR /ana-yemekler-salatalar" at bounding box center [1006, 205] width 149 height 10
click at [960, 207] on span "ANA YEMEKLER / SALATALAR /ana-yemekler-salatalar" at bounding box center [1007, 204] width 127 height 7
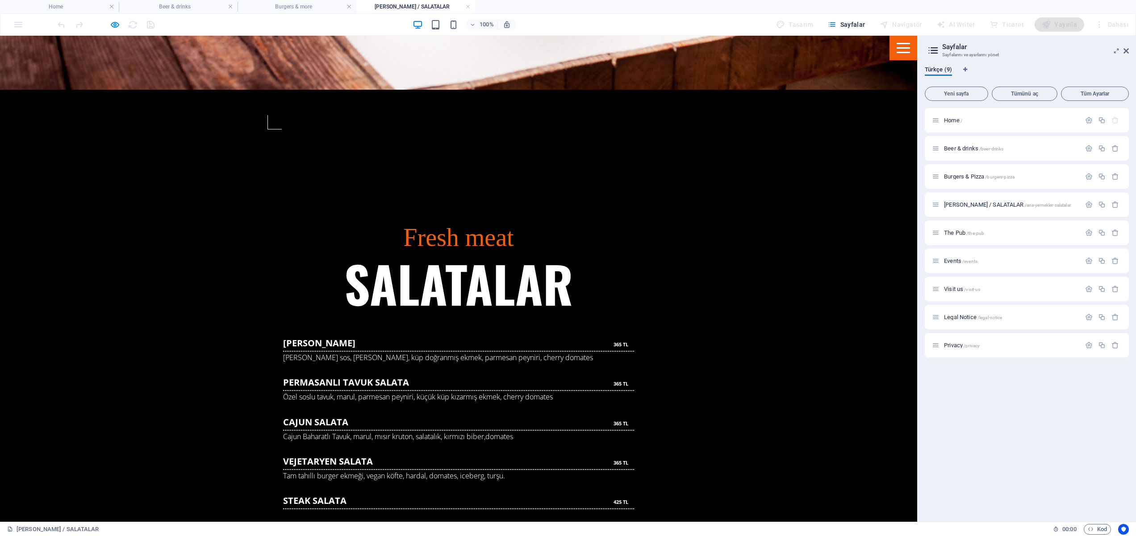
scroll to position [926, 0]
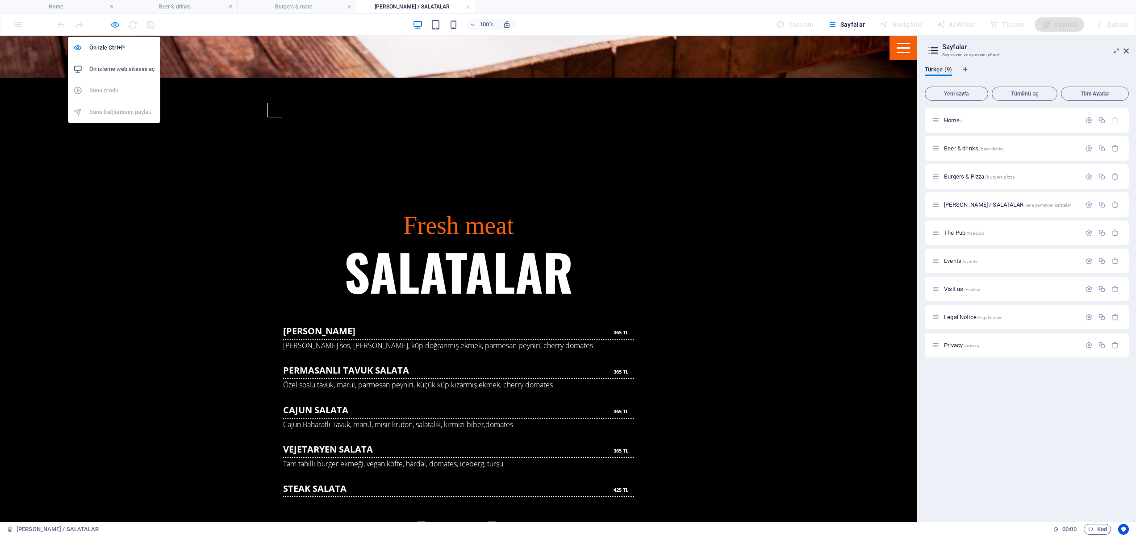
click at [117, 27] on icon "button" at bounding box center [115, 25] width 10 height 10
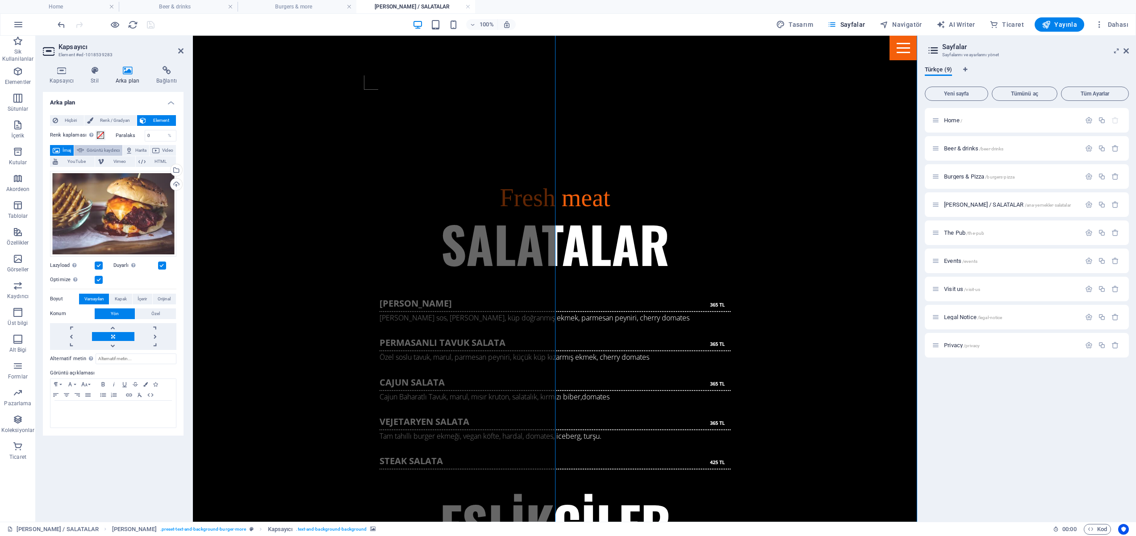
click at [102, 151] on span "Görüntü kaydırıcı" at bounding box center [103, 150] width 33 height 11
select select "ms"
select select "s"
select select "progressive"
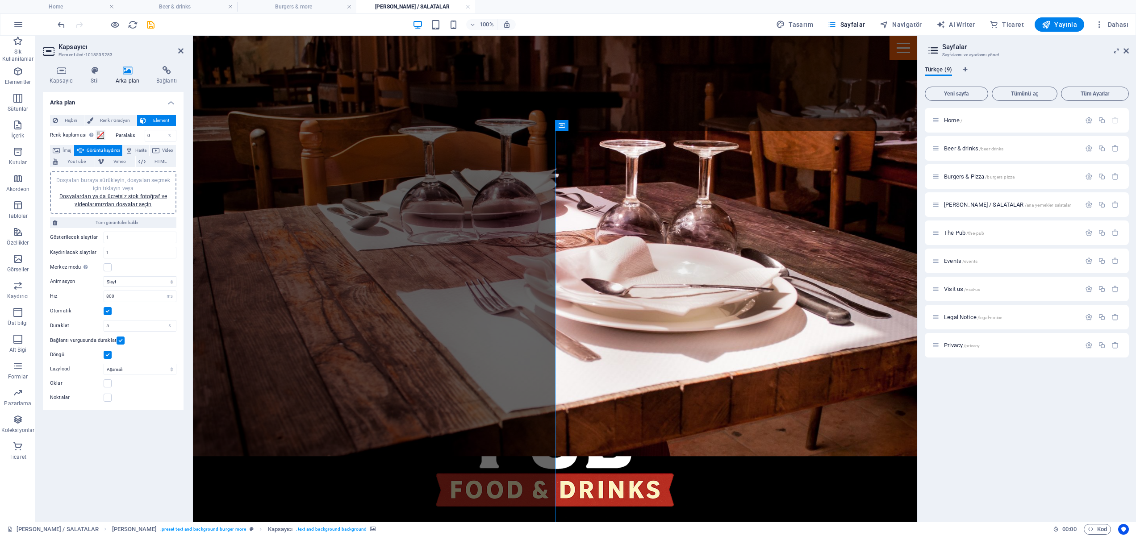
scroll to position [469, 0]
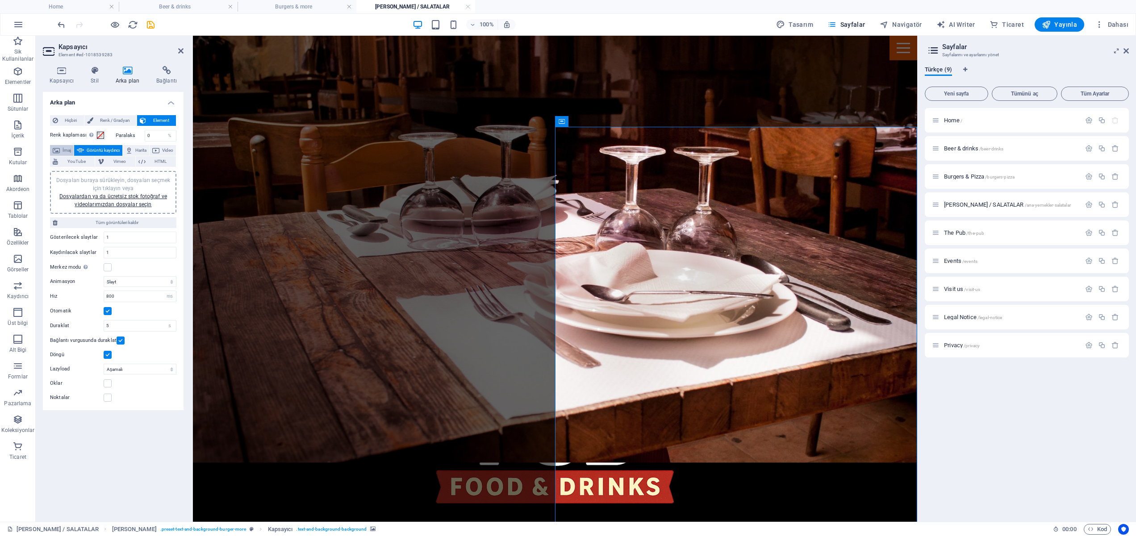
click at [71, 149] on span "İmaj" at bounding box center [66, 150] width 8 height 11
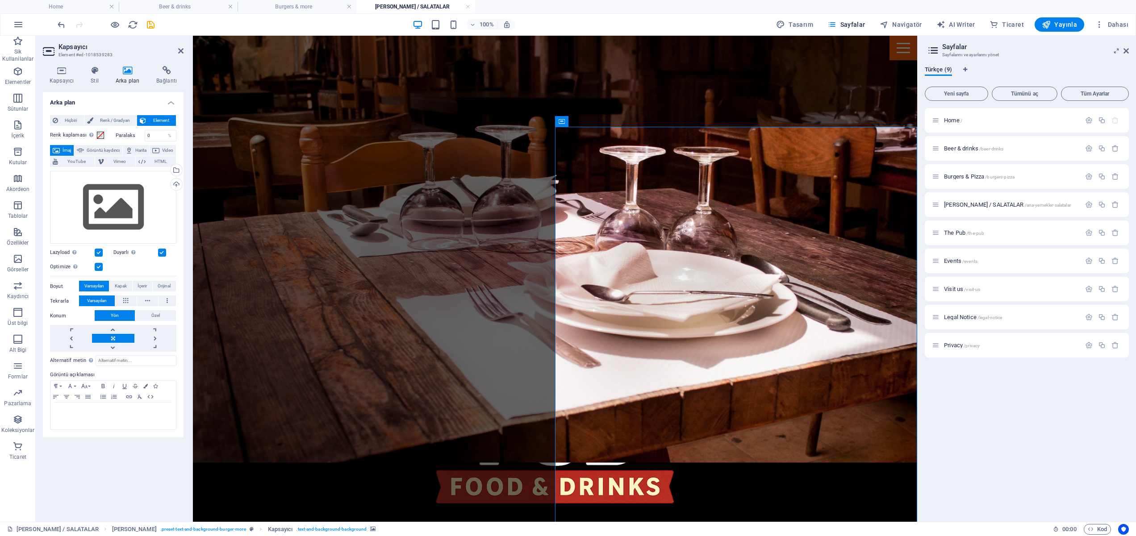
click at [68, 148] on span "İmaj" at bounding box center [66, 150] width 8 height 11
click at [182, 51] on icon at bounding box center [180, 50] width 5 height 7
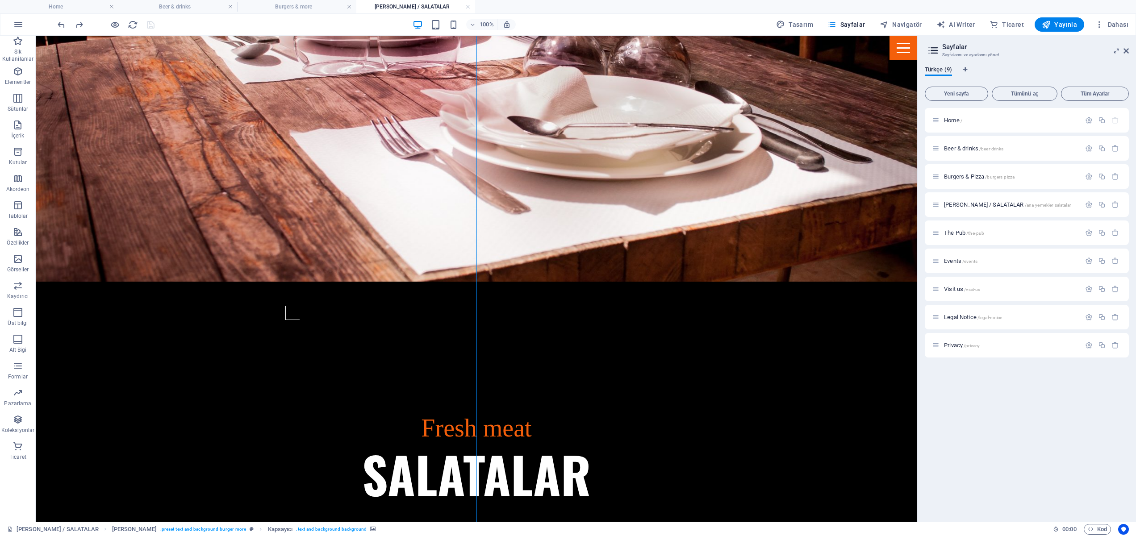
scroll to position [786, 0]
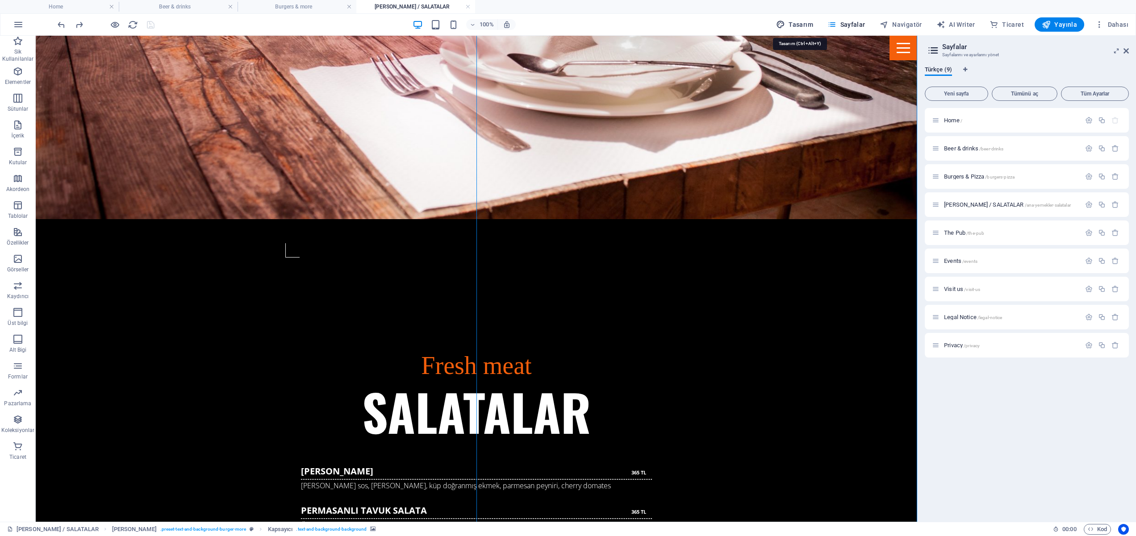
click at [802, 25] on span "Tasarım" at bounding box center [794, 24] width 37 height 9
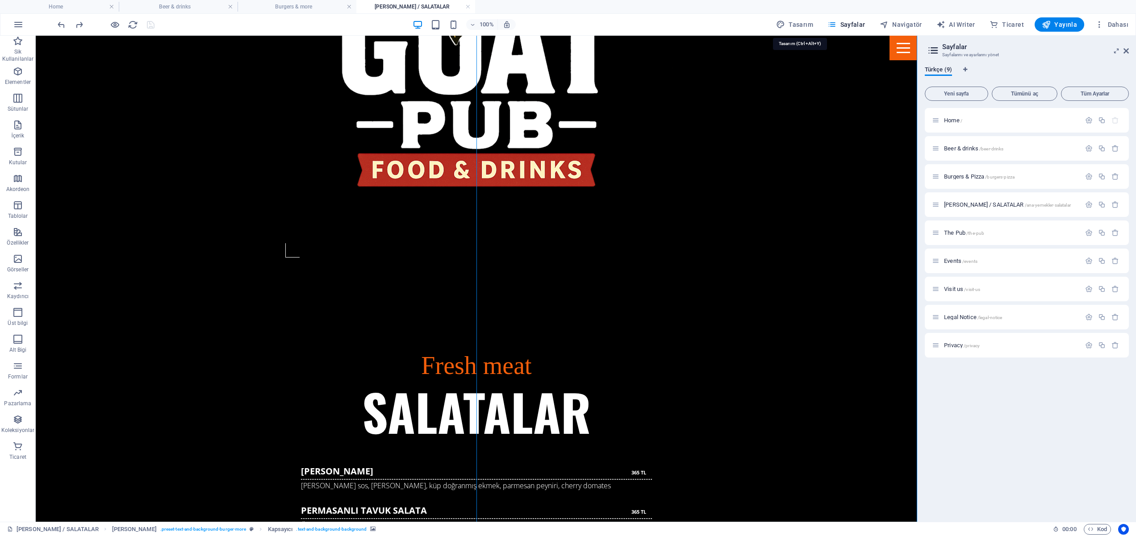
select select "rem"
select select "ease-in-out"
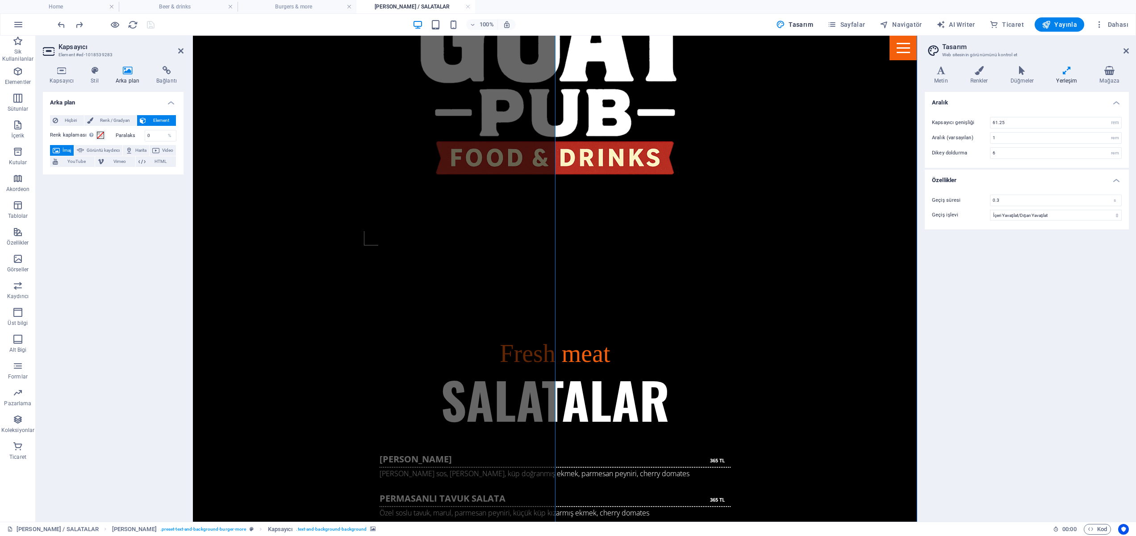
click at [67, 149] on span "İmaj" at bounding box center [66, 150] width 8 height 11
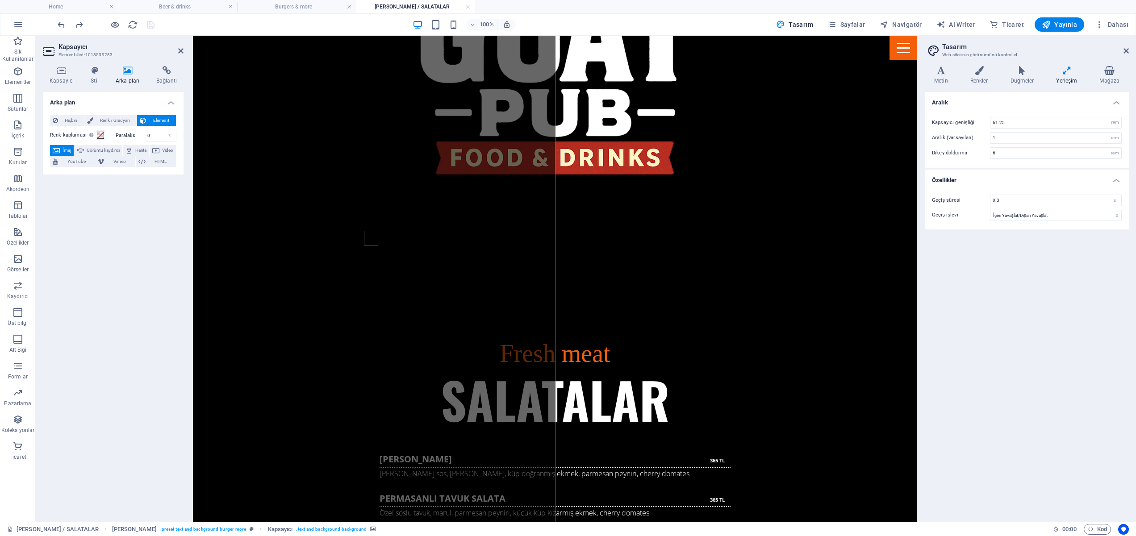
click at [96, 74] on icon at bounding box center [94, 70] width 21 height 9
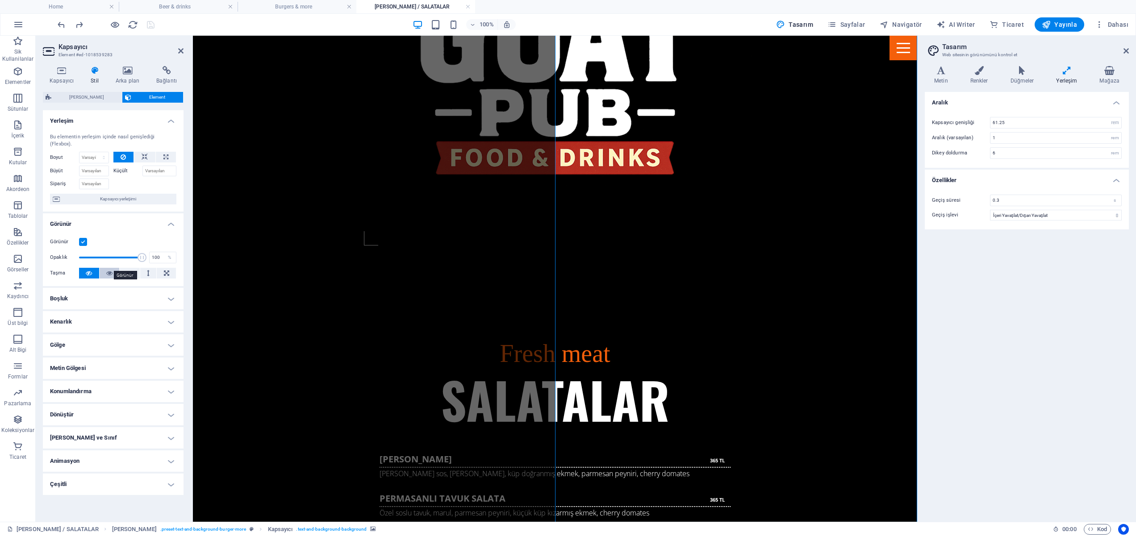
click at [109, 268] on icon at bounding box center [109, 273] width 6 height 11
click at [90, 268] on icon at bounding box center [89, 273] width 6 height 11
drag, startPoint x: 142, startPoint y: 252, endPoint x: 41, endPoint y: 249, distance: 101.4
click at [41, 249] on div "Kapsayıcı Stil Arka plan Bağlantı Boyut Yükseklik Varsayılan px rem % vh vw Min…" at bounding box center [113, 290] width 155 height 463
type input "100"
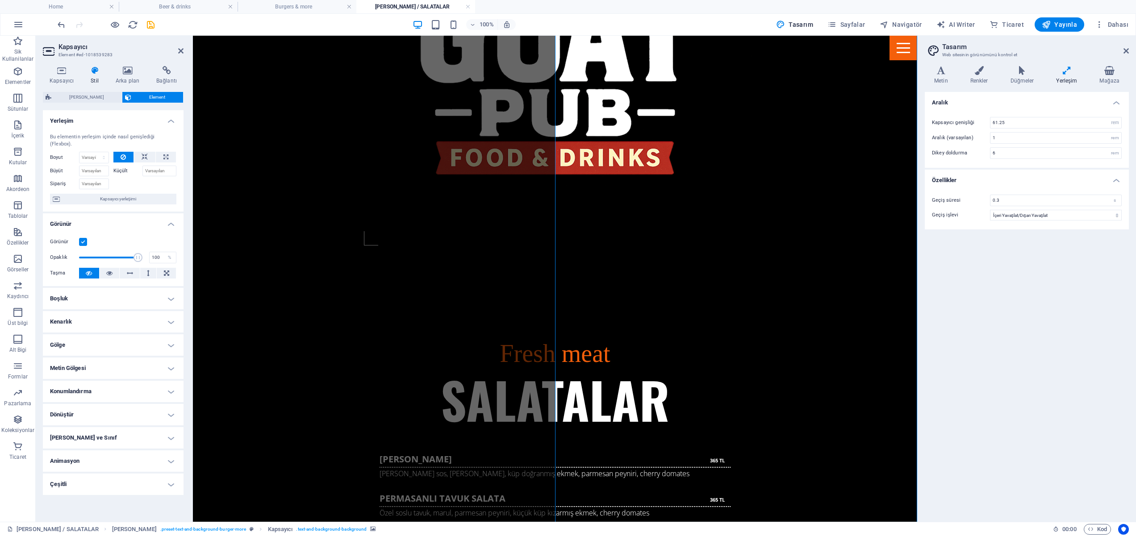
drag, startPoint x: 83, startPoint y: 250, endPoint x: 148, endPoint y: 252, distance: 65.2
click at [148, 252] on div "Opaklık 100 %" at bounding box center [113, 257] width 126 height 13
click at [171, 384] on h4 "Konumlandırma" at bounding box center [113, 391] width 141 height 21
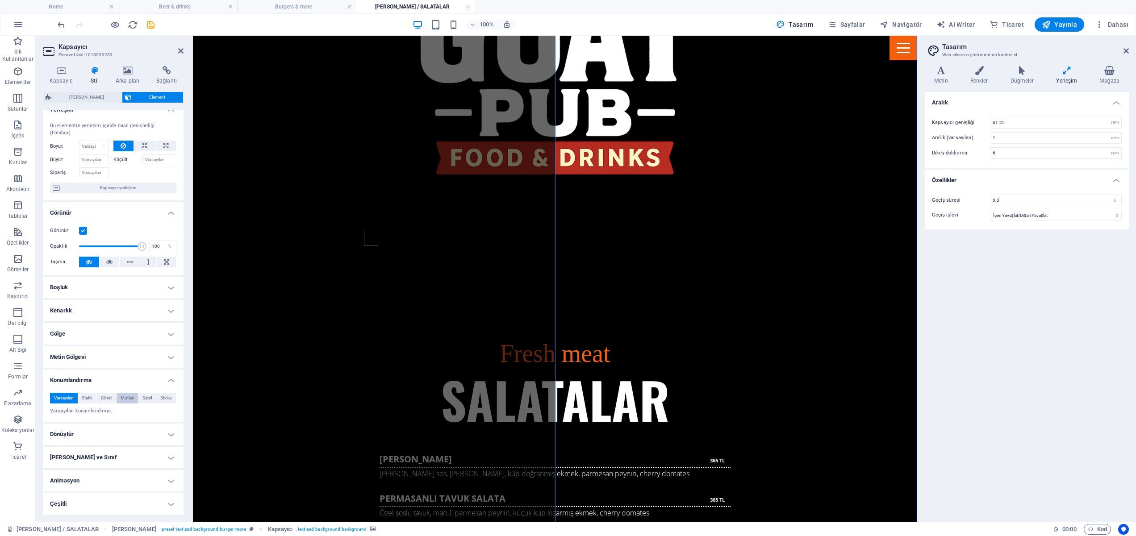
scroll to position [0, 0]
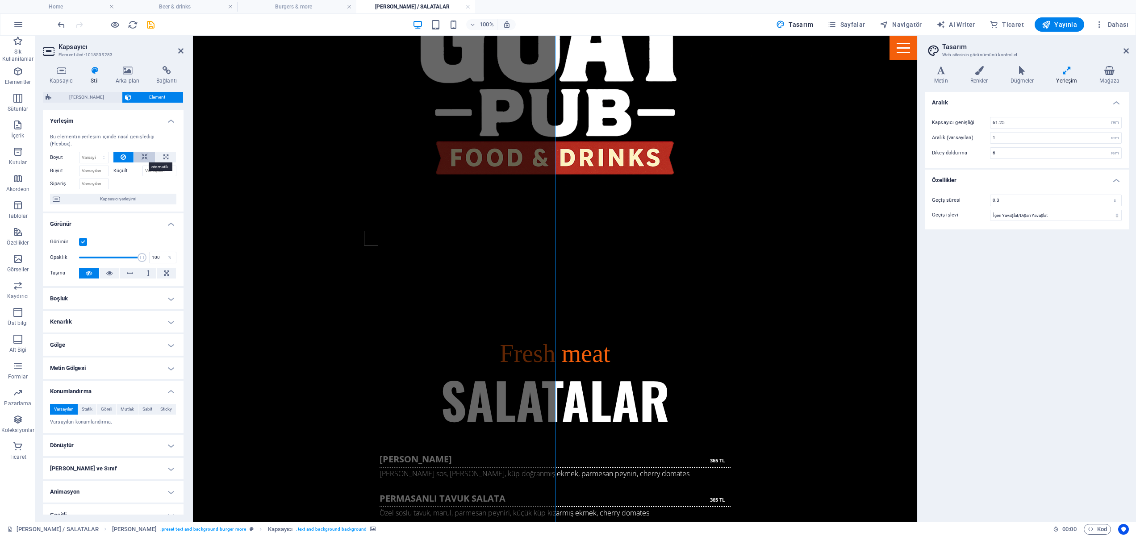
click at [146, 157] on icon at bounding box center [145, 157] width 6 height 11
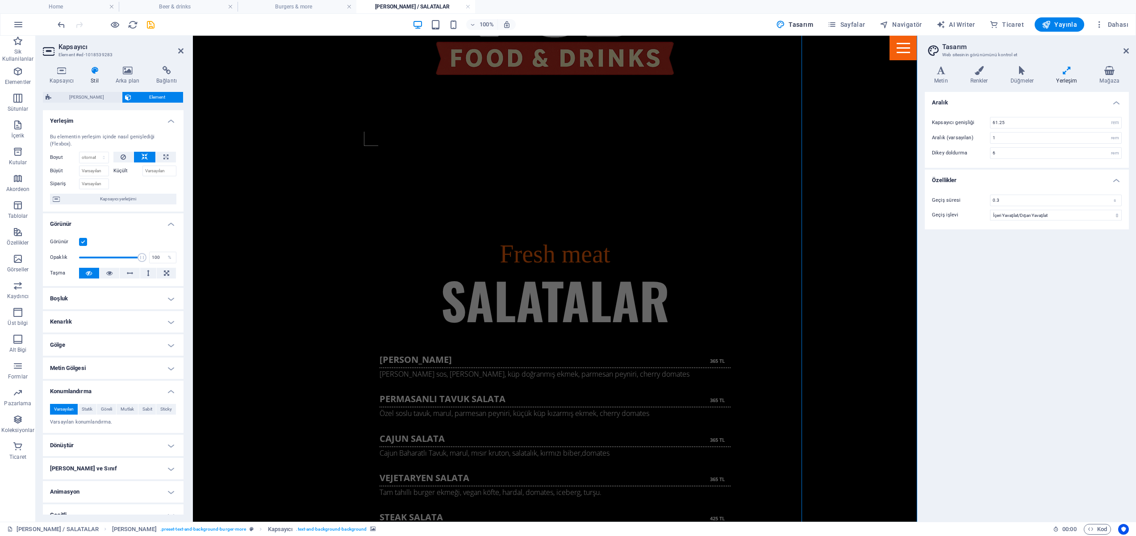
scroll to position [905, 0]
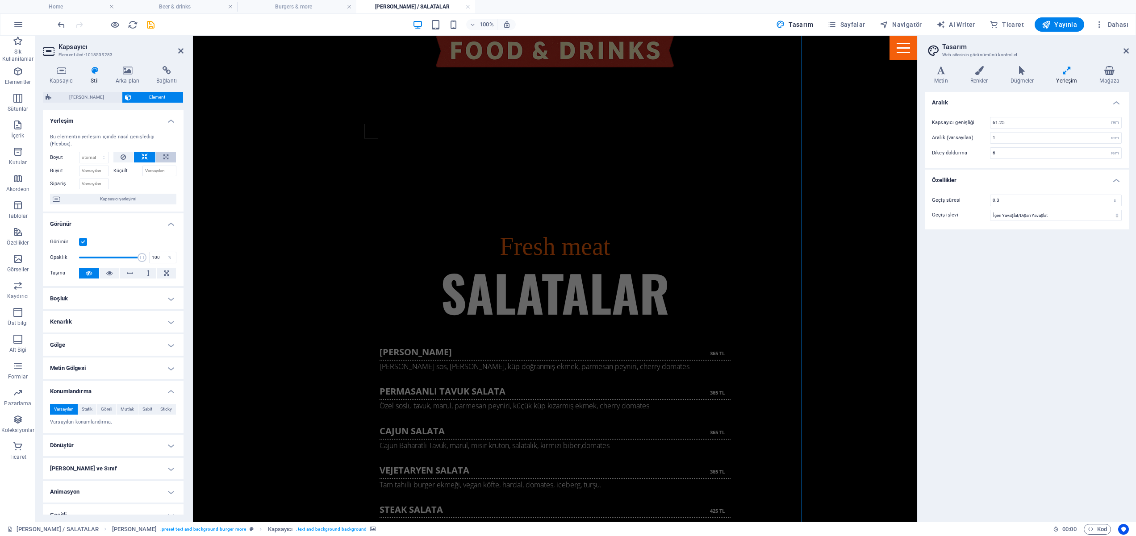
click at [167, 154] on icon at bounding box center [165, 157] width 5 height 11
type input "100"
select select "%"
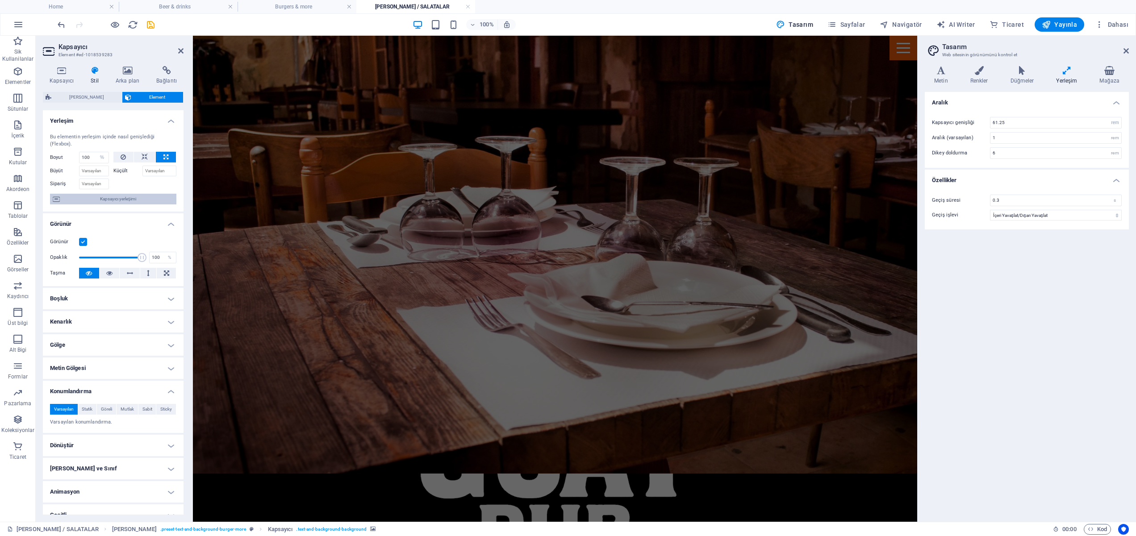
scroll to position [383, 0]
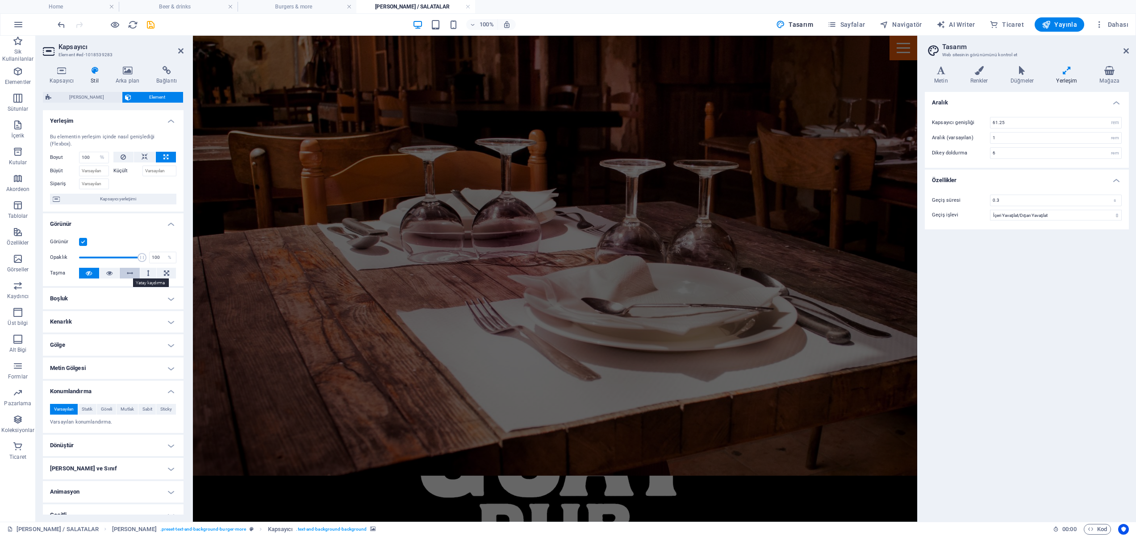
click at [128, 274] on icon at bounding box center [130, 273] width 6 height 11
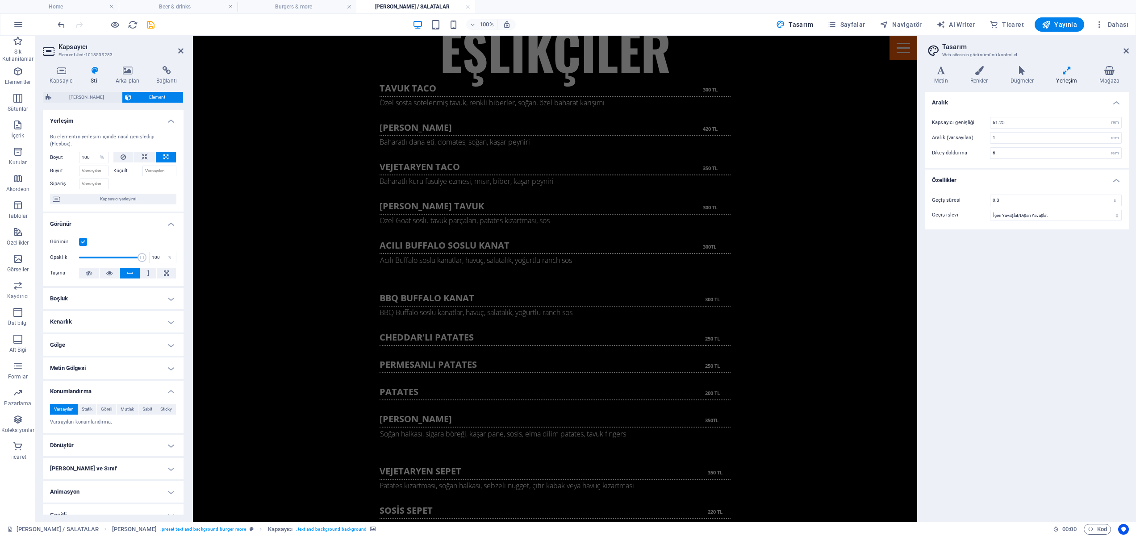
scroll to position [1622, 0]
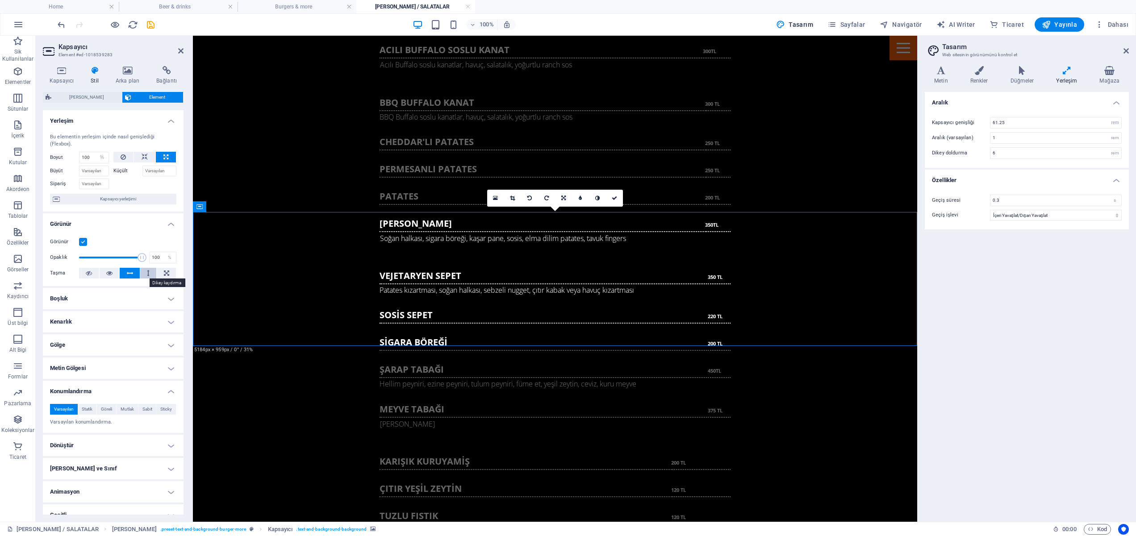
click at [147, 273] on icon at bounding box center [148, 273] width 3 height 11
click at [165, 272] on icon at bounding box center [166, 273] width 5 height 11
select select "DISABLED_OPTION_VALUE"
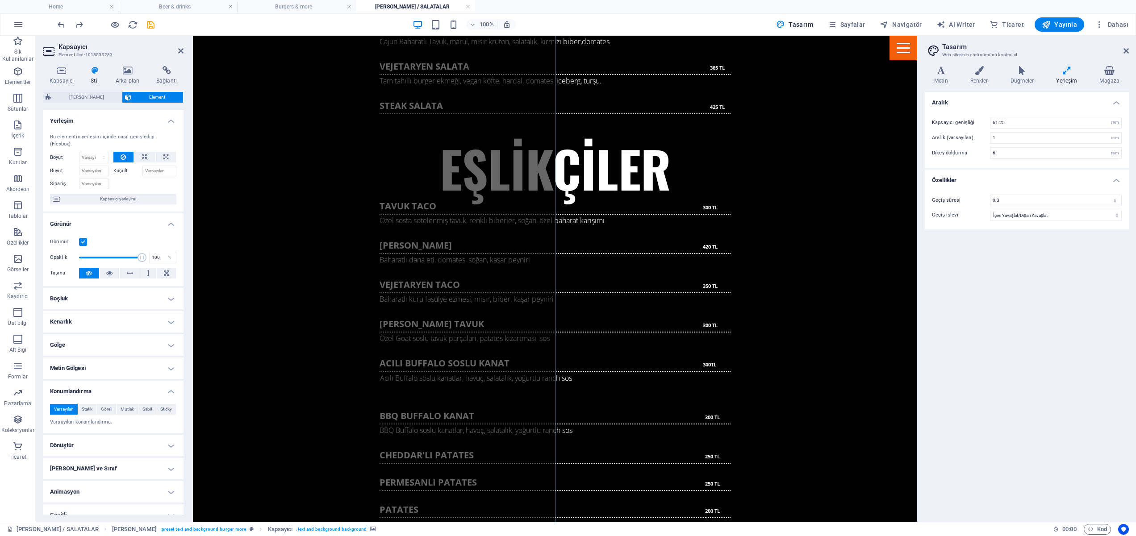
scroll to position [1313, 0]
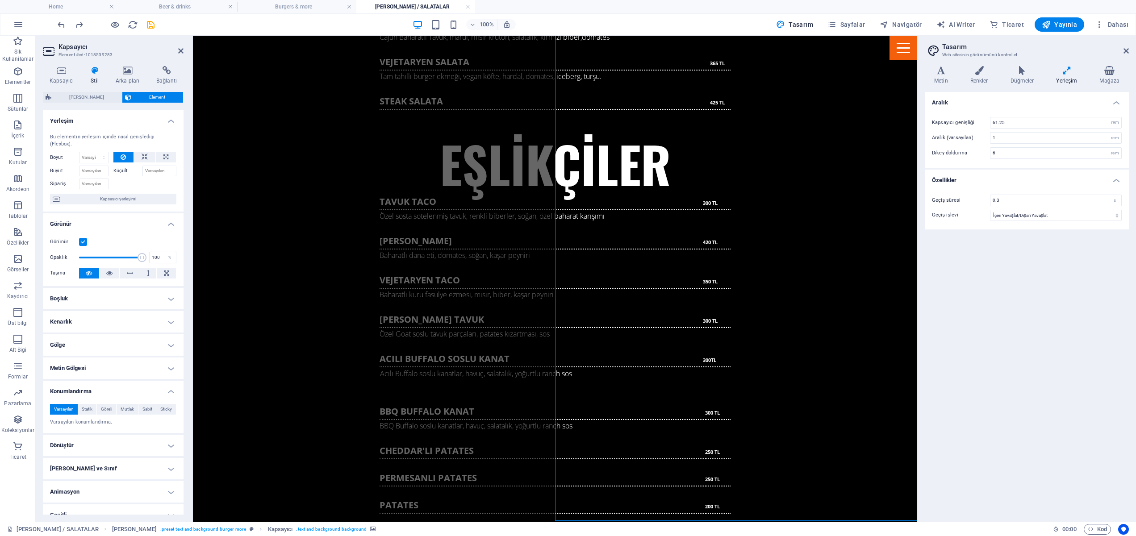
click at [355, 28] on div "100% Tasarım [PERSON_NAME] AI Writer Ticaret Yayınla Dahası" at bounding box center [594, 24] width 1076 height 14
click at [116, 24] on icon "button" at bounding box center [115, 25] width 10 height 10
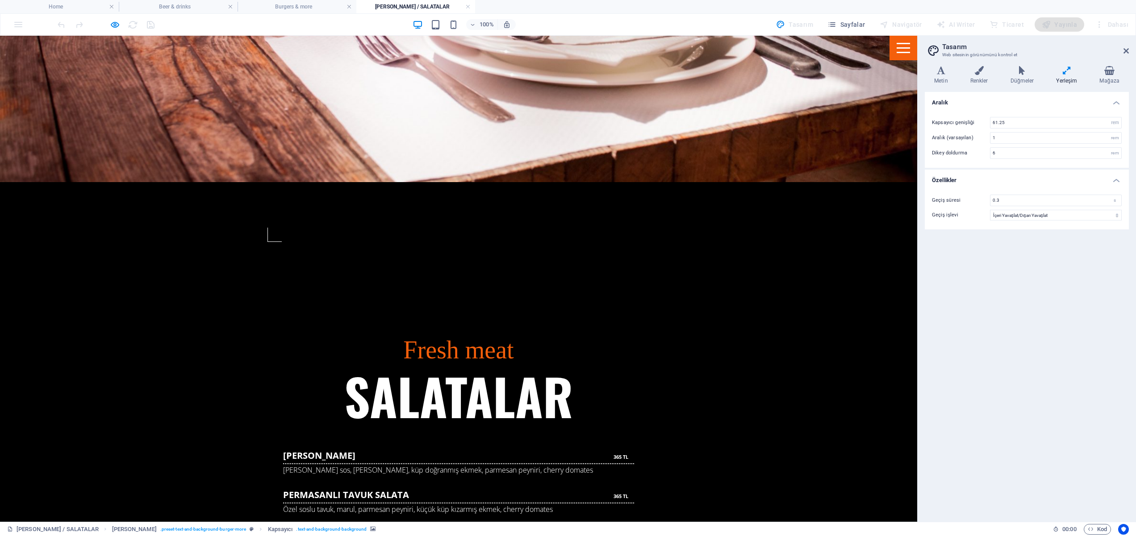
scroll to position [800, 0]
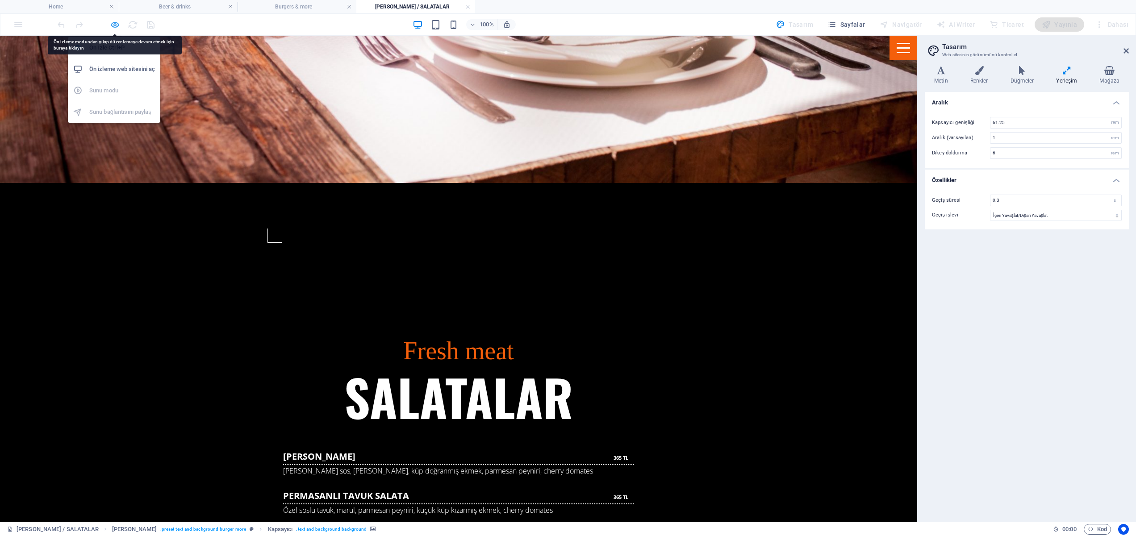
click at [114, 23] on icon "button" at bounding box center [115, 25] width 10 height 10
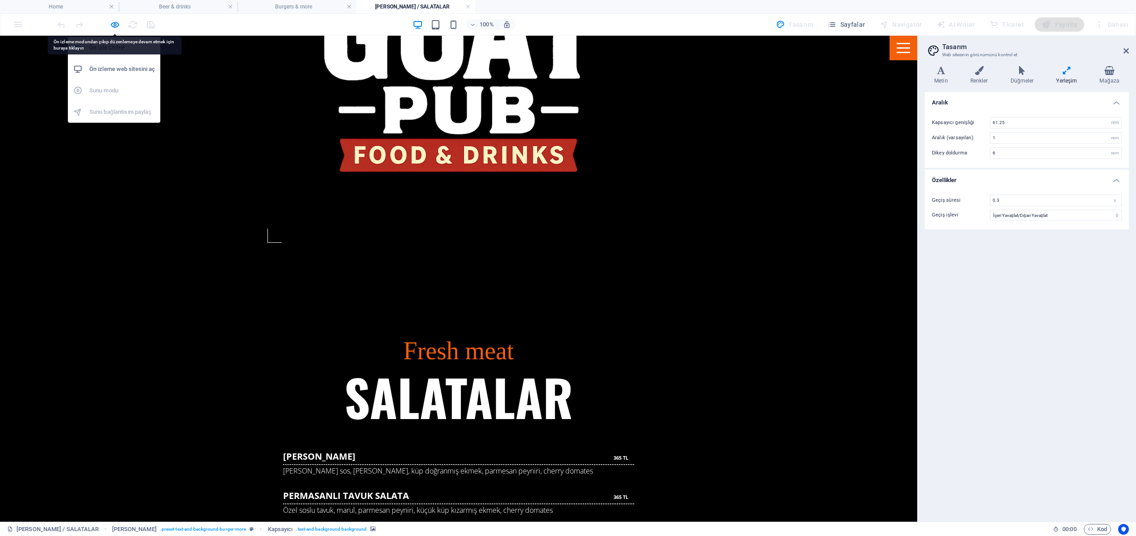
scroll to position [825, 0]
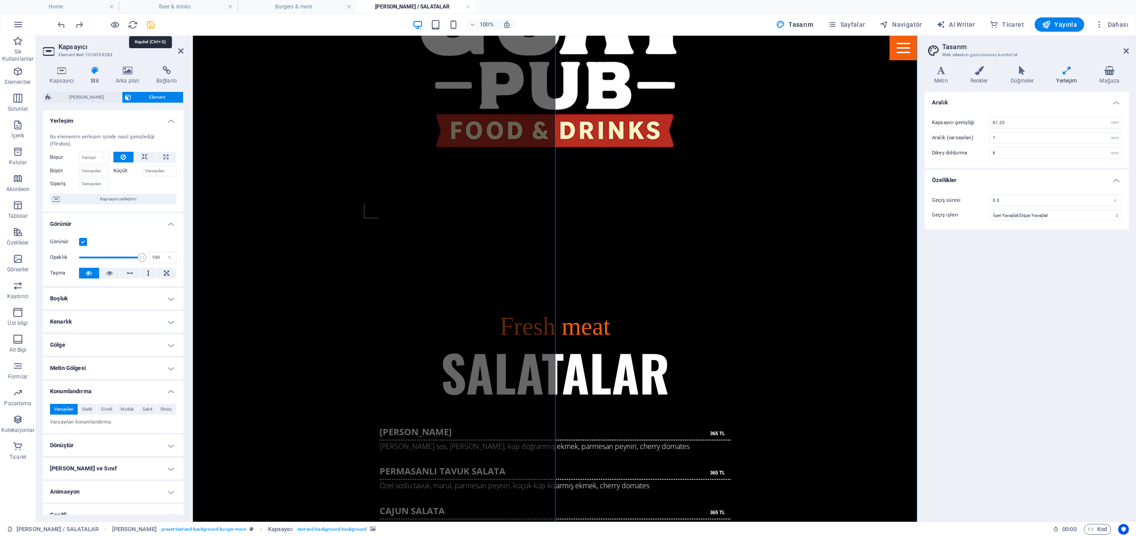
click at [153, 22] on icon "save" at bounding box center [151, 25] width 10 height 10
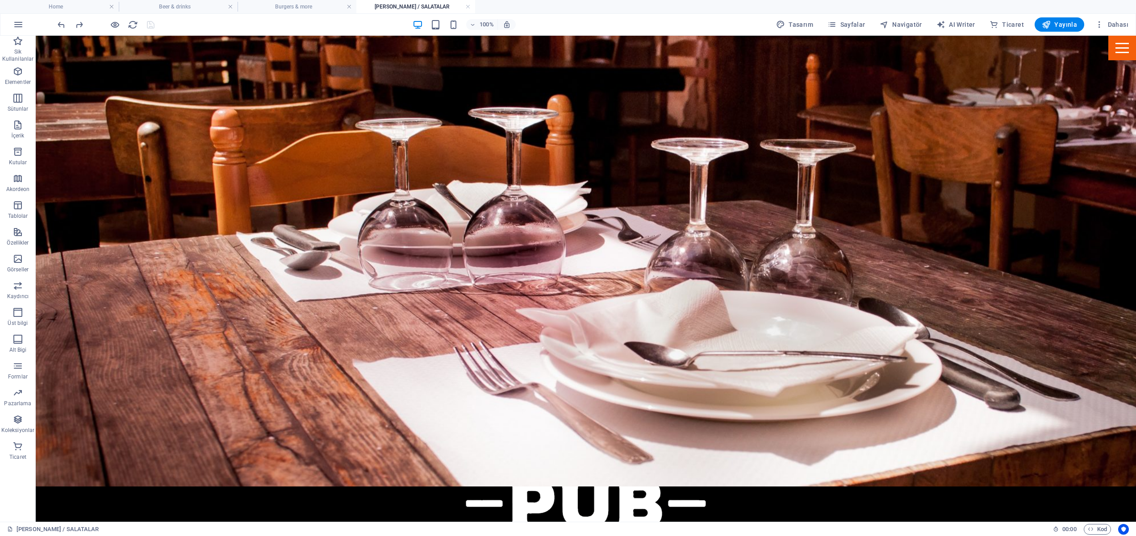
scroll to position [397, 0]
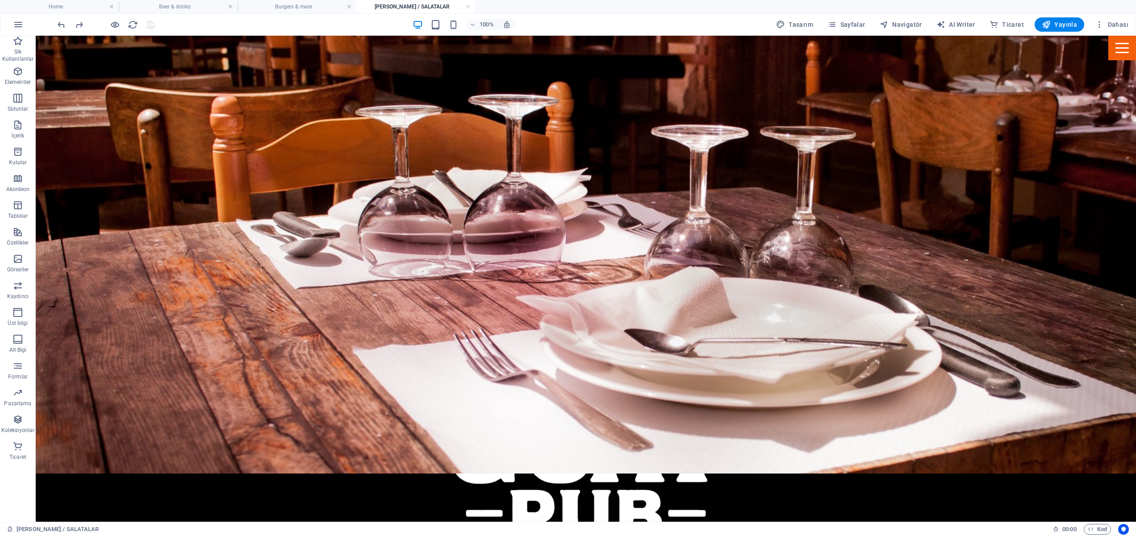
click at [146, 25] on div at bounding box center [106, 24] width 100 height 14
click at [152, 25] on div at bounding box center [106, 24] width 100 height 14
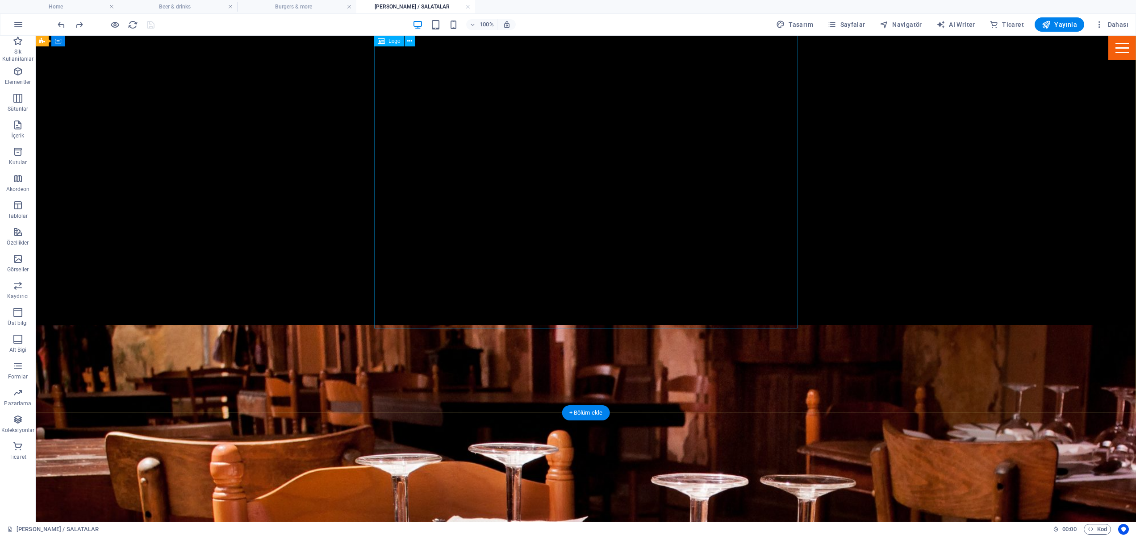
scroll to position [0, 0]
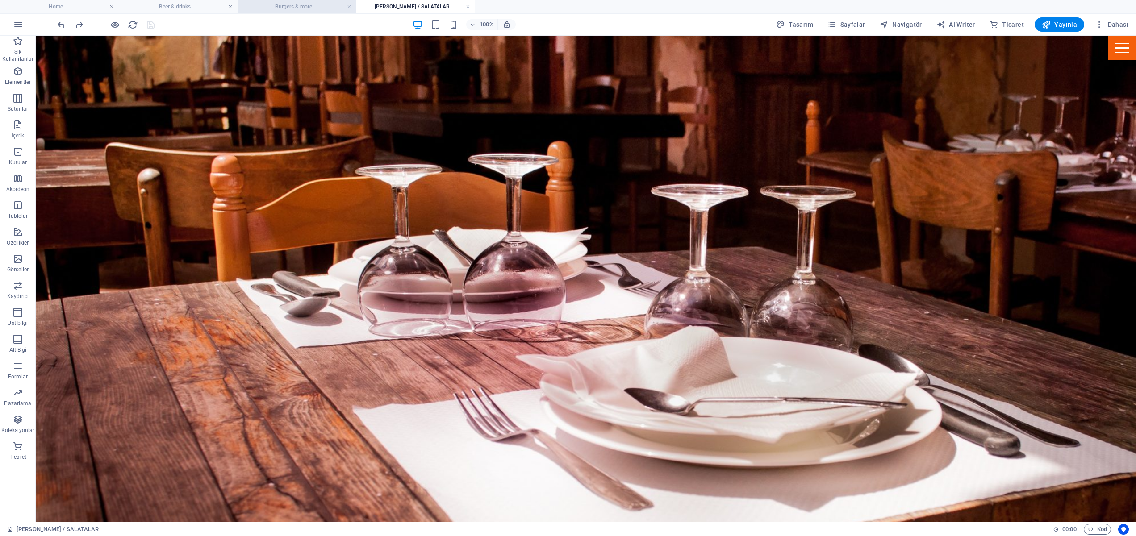
click at [298, 8] on h4 "Burgers & more" at bounding box center [296, 7] width 119 height 10
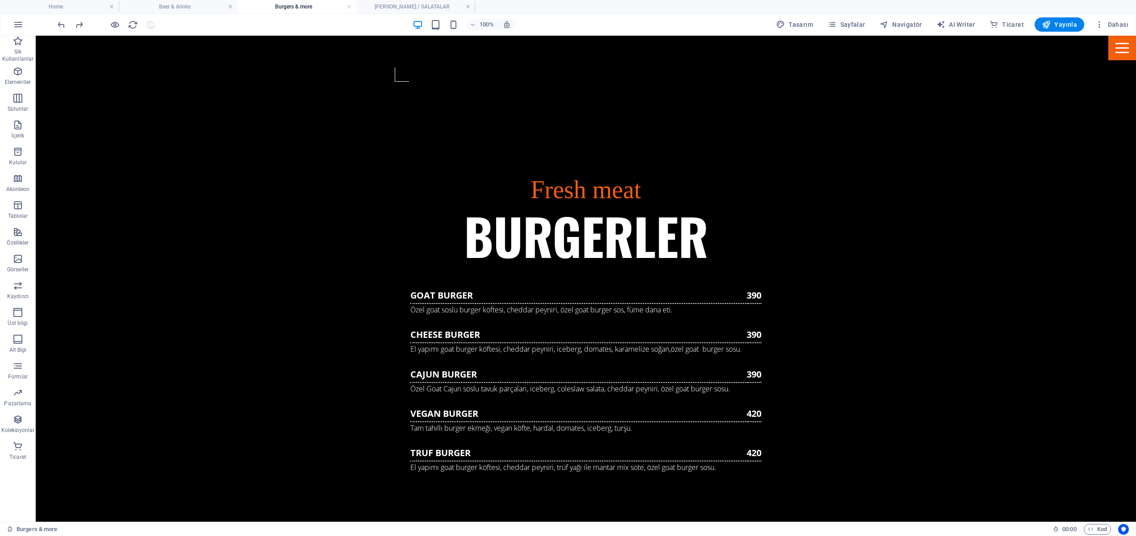
click at [267, 7] on h4 "Burgers & more" at bounding box center [296, 7] width 119 height 10
click at [193, 6] on h4 "Beer & drinks" at bounding box center [178, 7] width 119 height 10
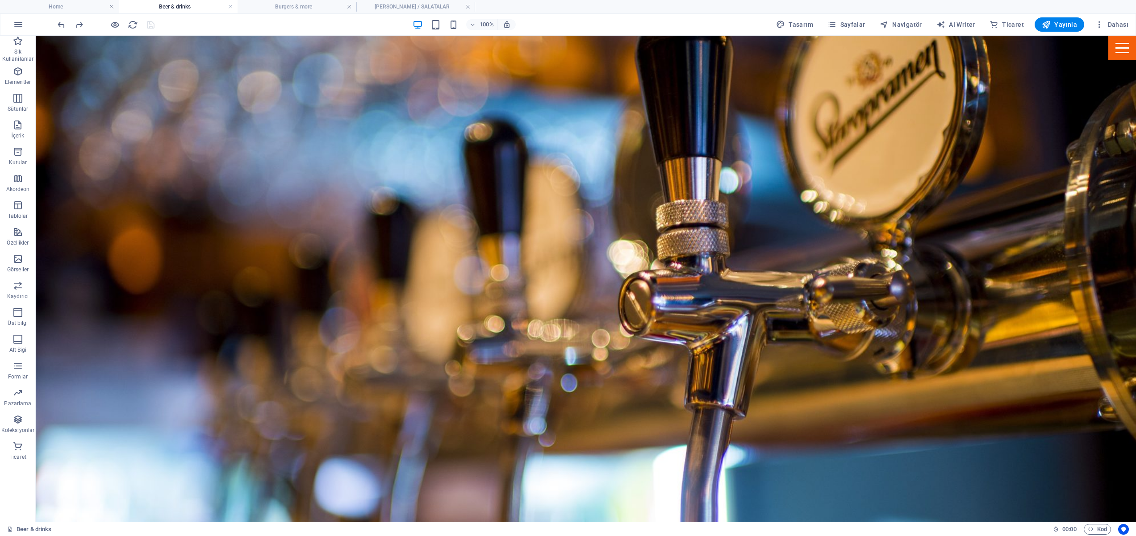
scroll to position [587, 0]
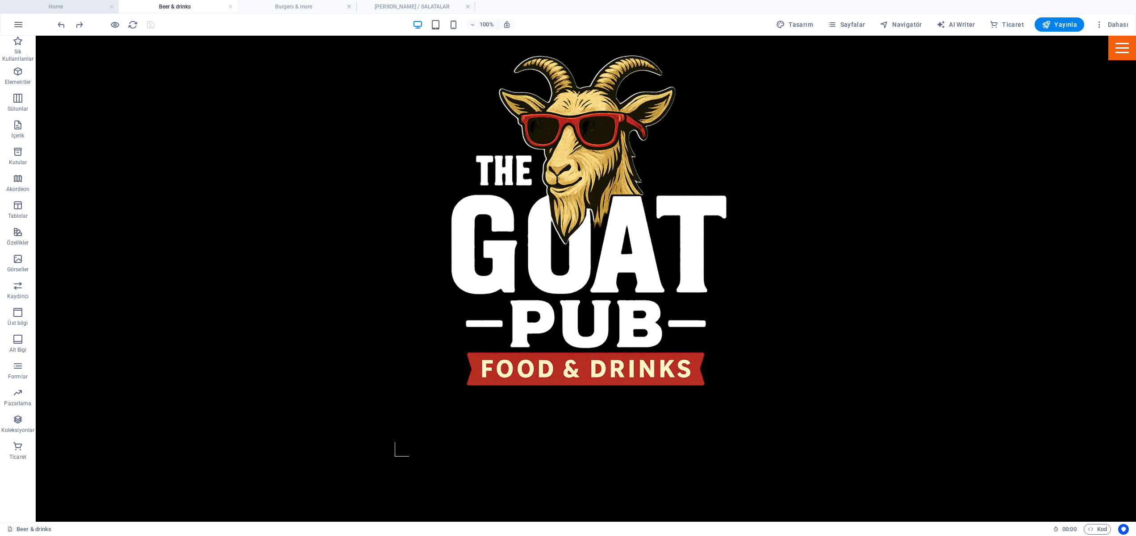
click at [89, 7] on h4 "Home" at bounding box center [59, 7] width 119 height 10
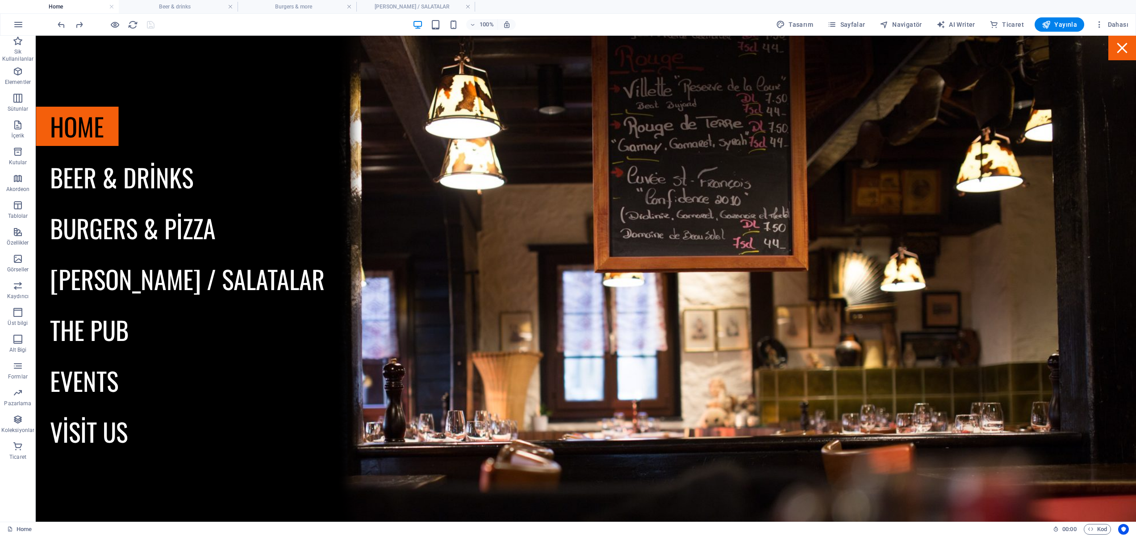
scroll to position [0, 0]
click at [421, 7] on h4 "[PERSON_NAME] / SALATALAR" at bounding box center [415, 7] width 119 height 10
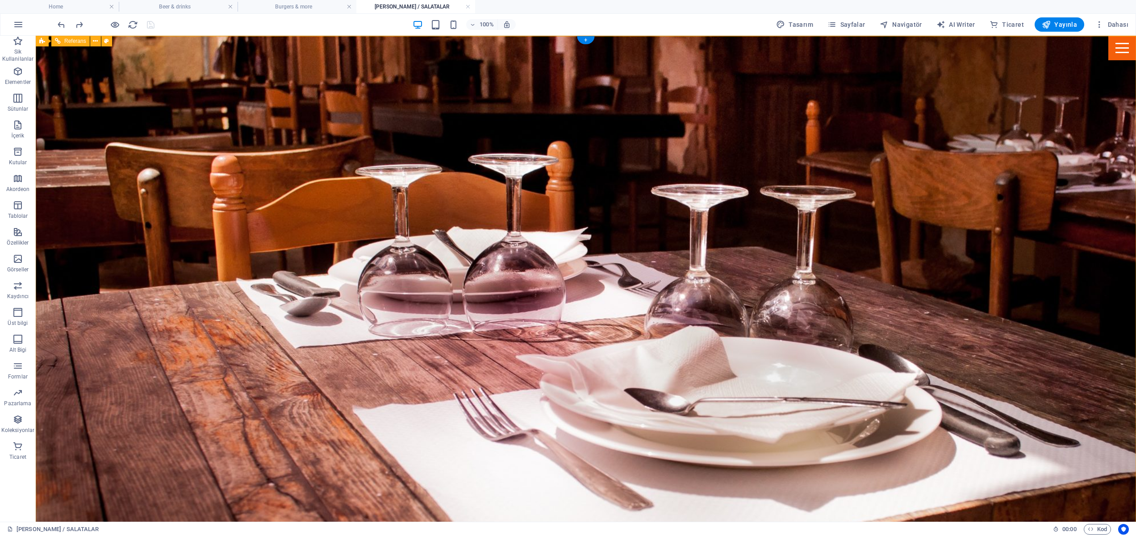
click at [1114, 47] on div "Menu" at bounding box center [1122, 48] width 28 height 25
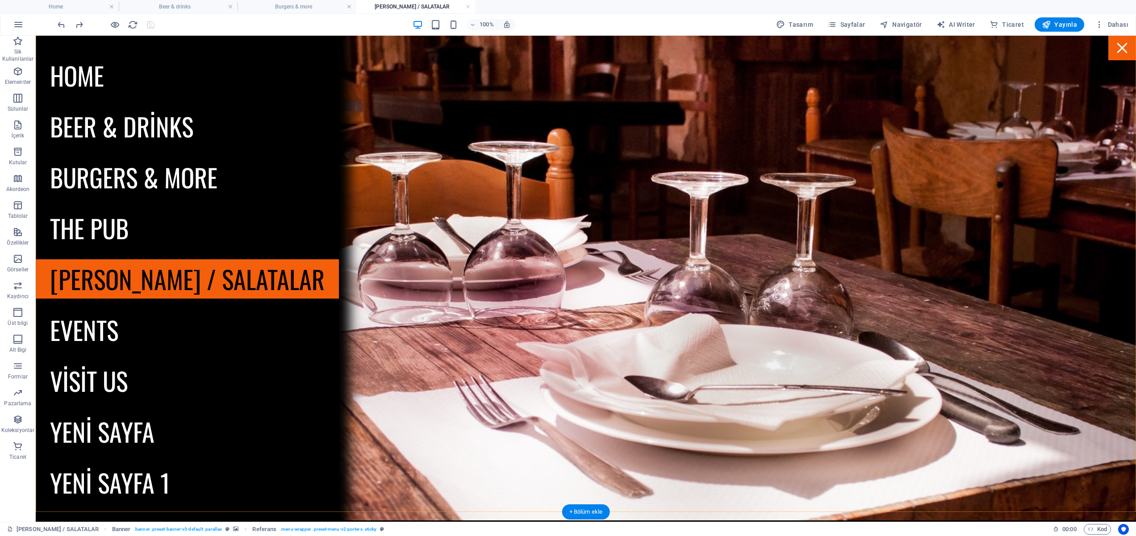
scroll to position [84, 0]
click at [1116, 54] on div "Menu" at bounding box center [1122, 48] width 28 height 25
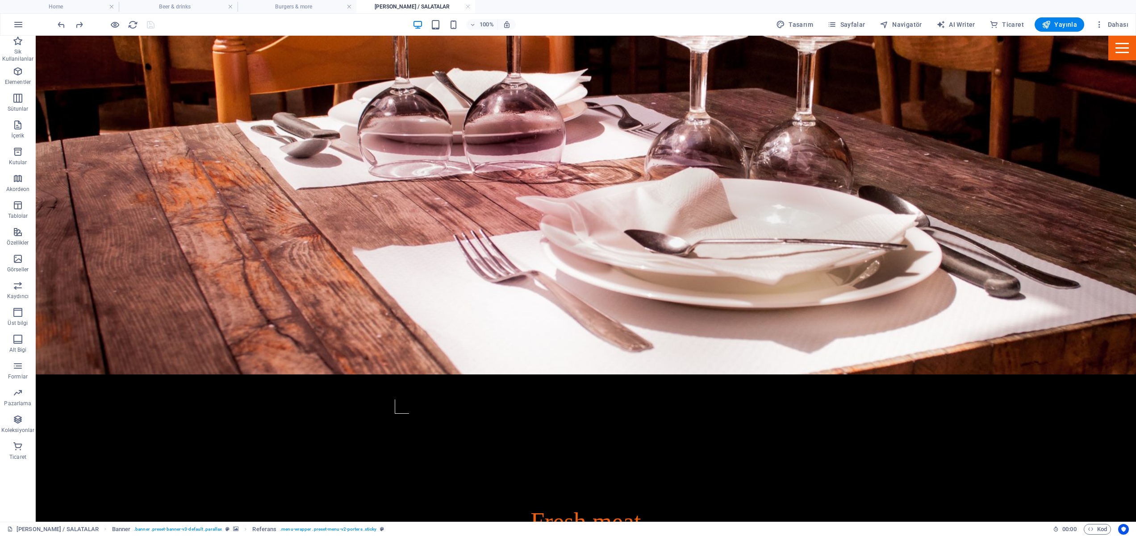
scroll to position [630, 0]
click at [396, 10] on h4 "[PERSON_NAME] / SALATALAR" at bounding box center [415, 7] width 119 height 10
